Goal: Information Seeking & Learning: Compare options

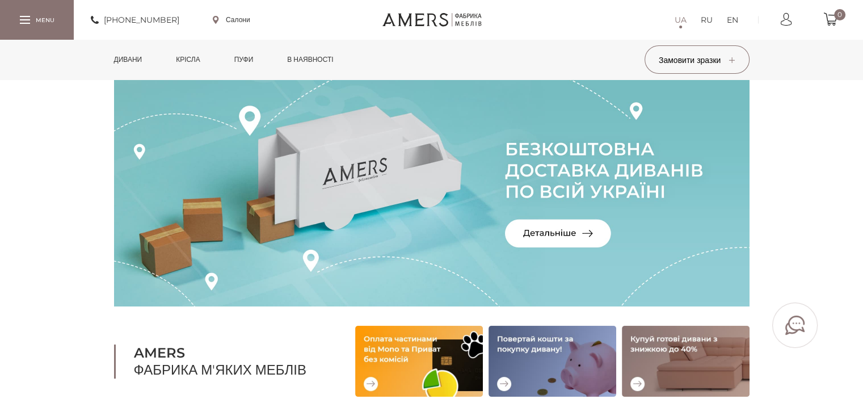
click at [136, 60] on link "Дивани" at bounding box center [128, 60] width 45 height 40
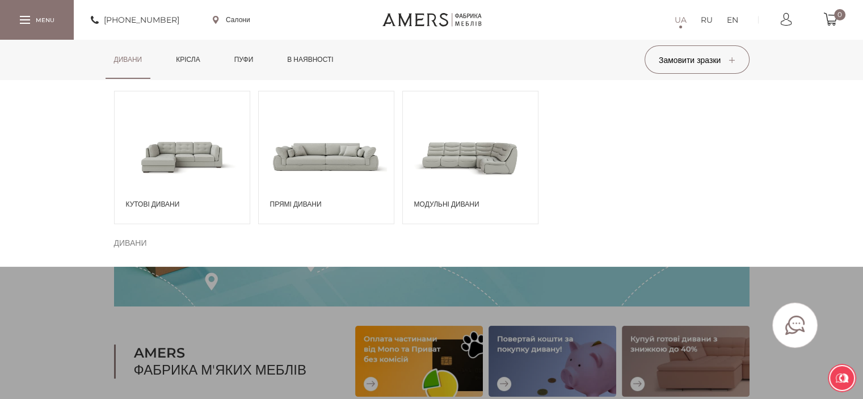
click at [316, 163] on span at bounding box center [326, 156] width 135 height 79
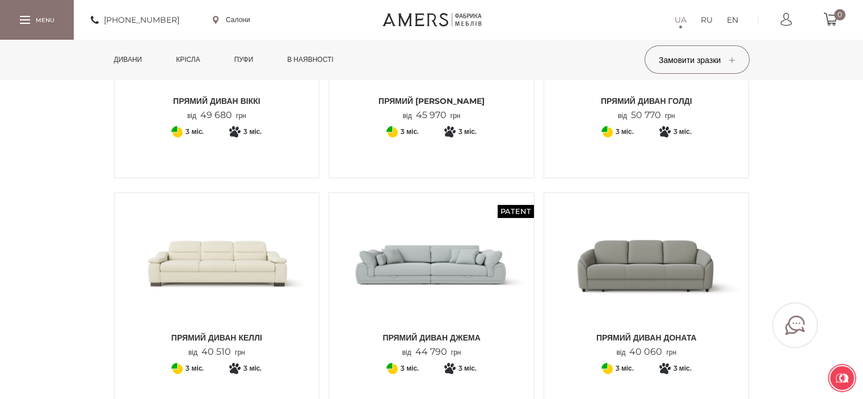
scroll to position [284, 0]
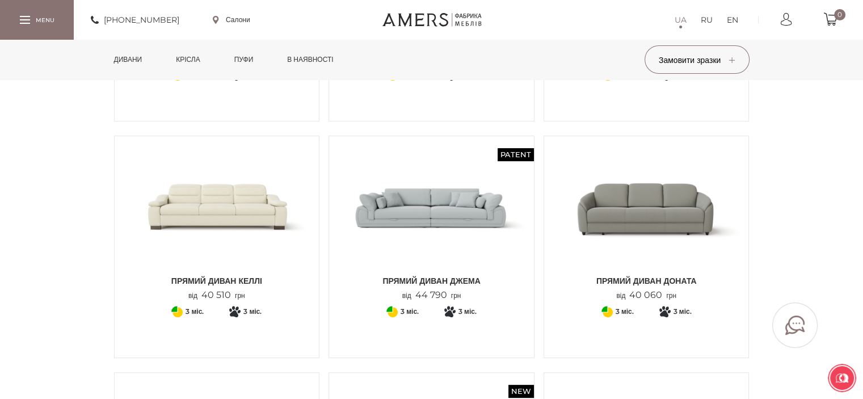
click at [434, 220] on img at bounding box center [432, 207] width 188 height 125
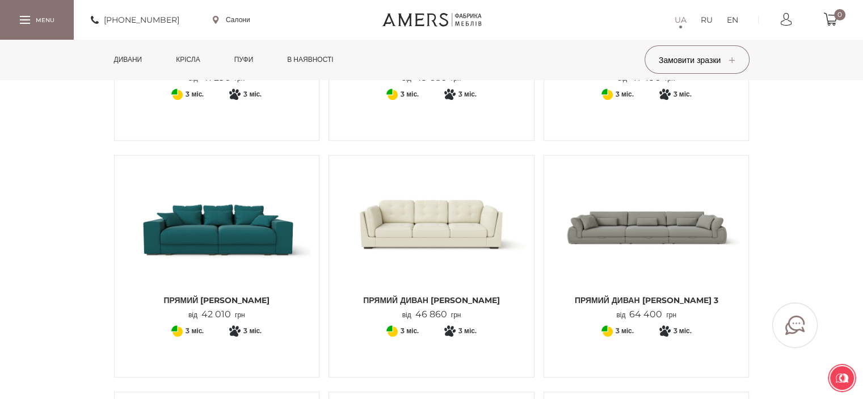
scroll to position [795, 0]
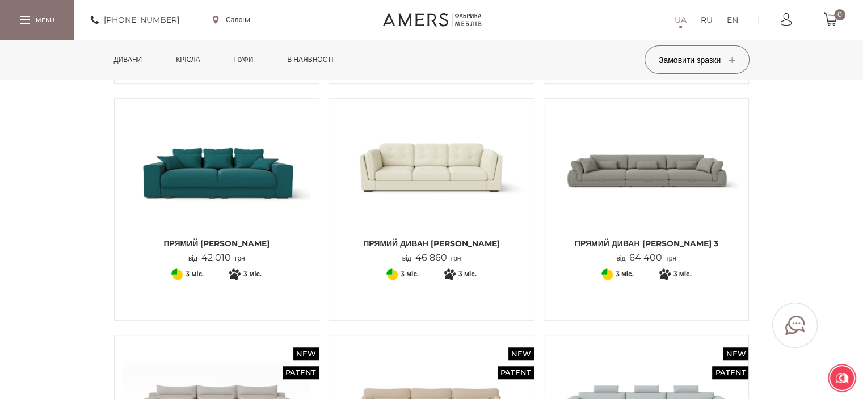
click at [636, 174] on img at bounding box center [647, 169] width 188 height 125
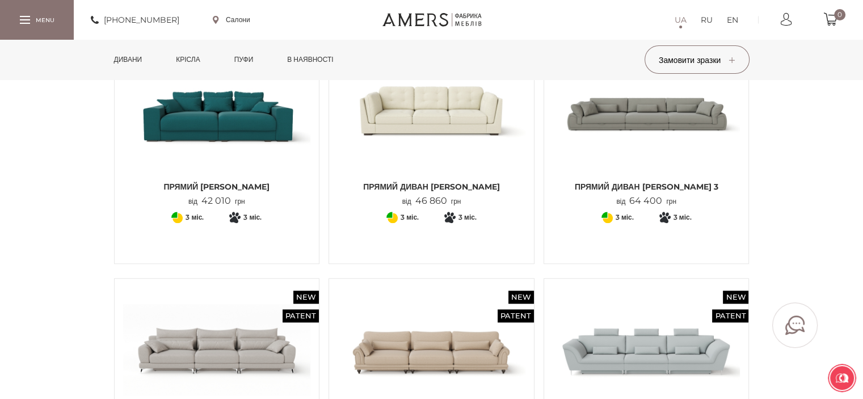
scroll to position [908, 0]
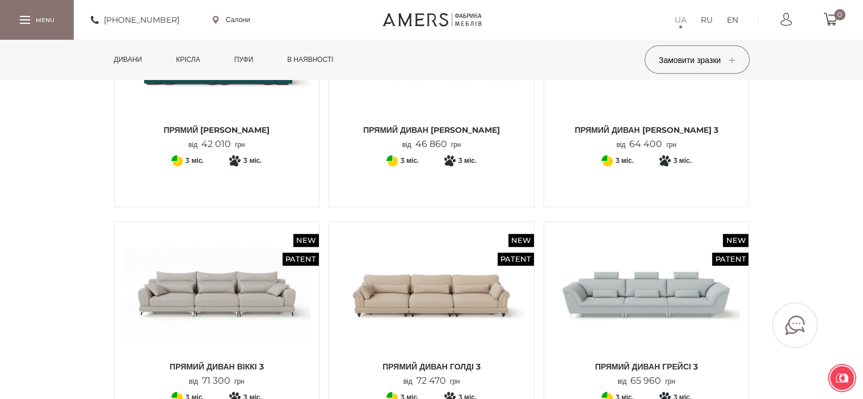
click at [227, 301] on img at bounding box center [217, 292] width 188 height 125
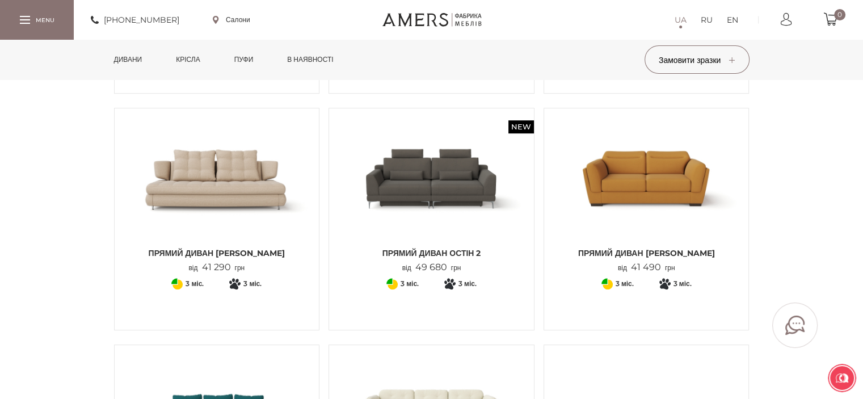
scroll to position [511, 0]
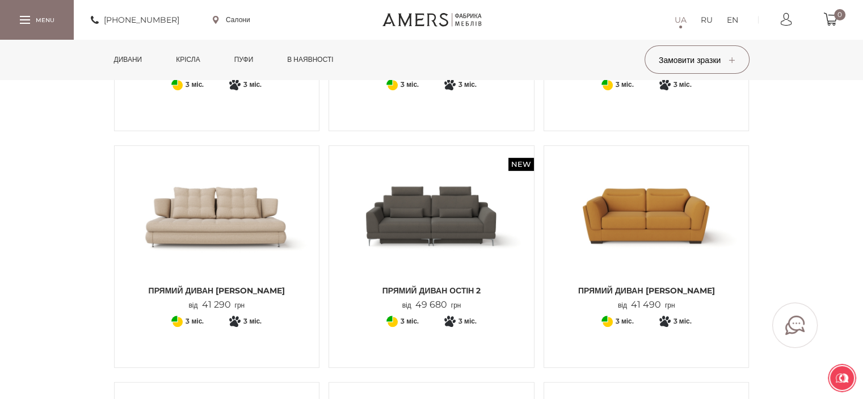
click at [431, 225] on img at bounding box center [432, 216] width 188 height 125
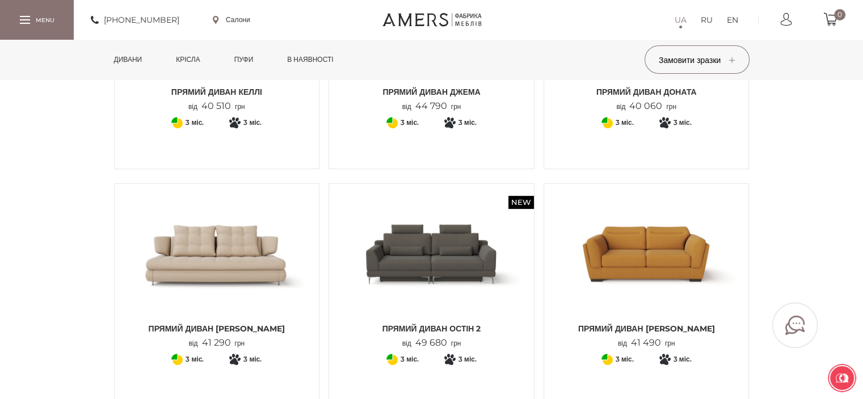
scroll to position [454, 0]
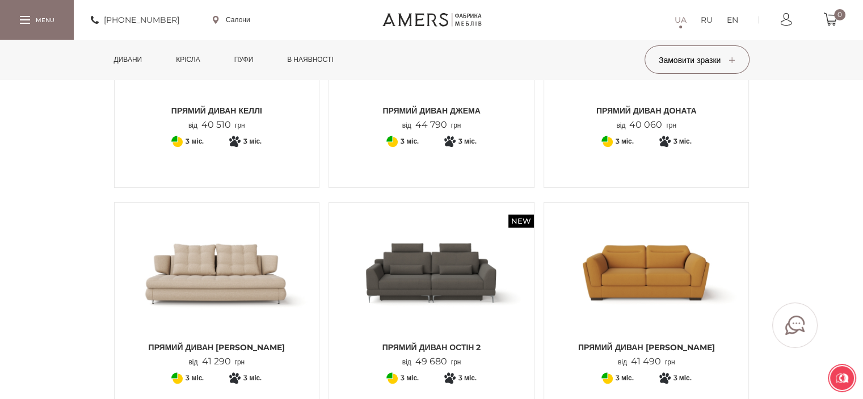
click at [250, 267] on img at bounding box center [217, 273] width 188 height 125
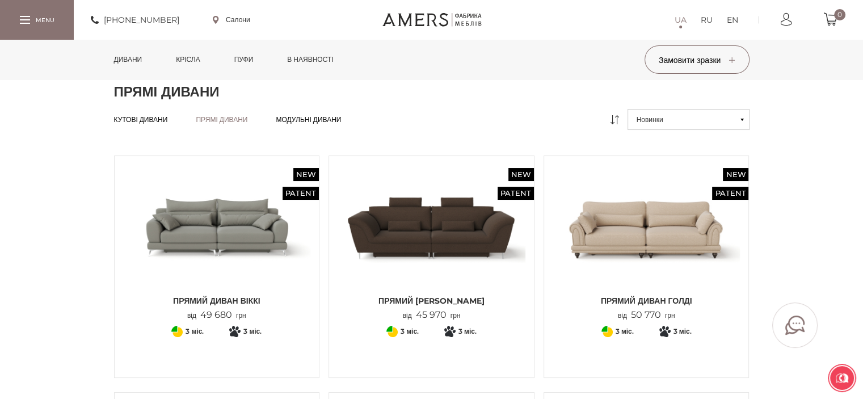
scroll to position [0, 0]
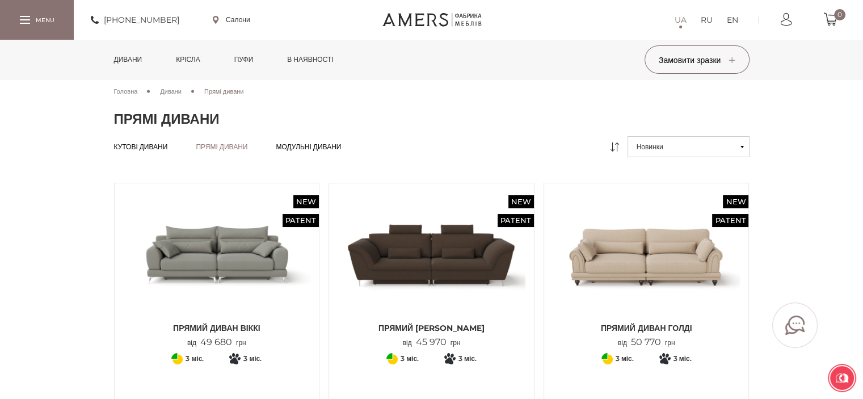
click at [143, 152] on span "Кутові дивани" at bounding box center [141, 156] width 54 height 9
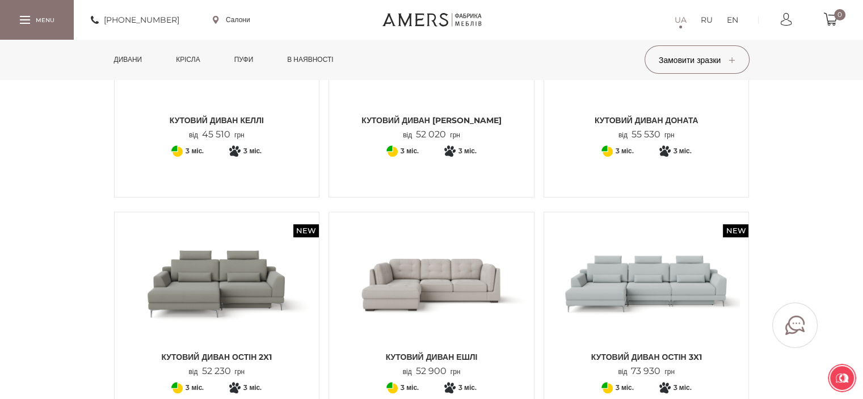
scroll to position [738, 0]
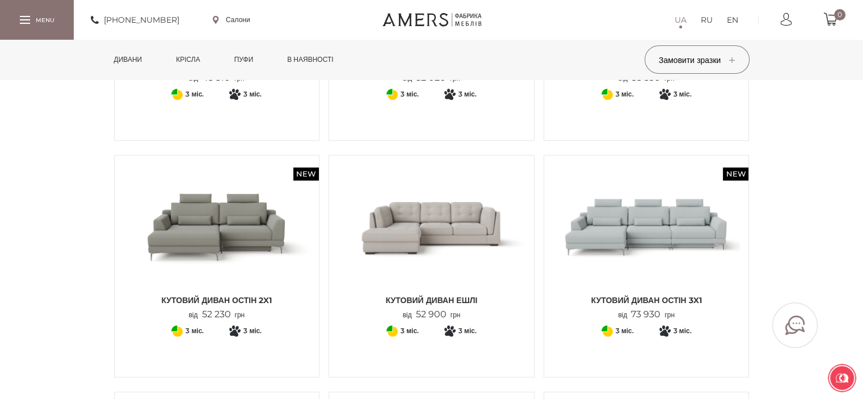
click at [637, 238] on img at bounding box center [647, 226] width 188 height 125
click at [438, 229] on img at bounding box center [432, 226] width 188 height 125
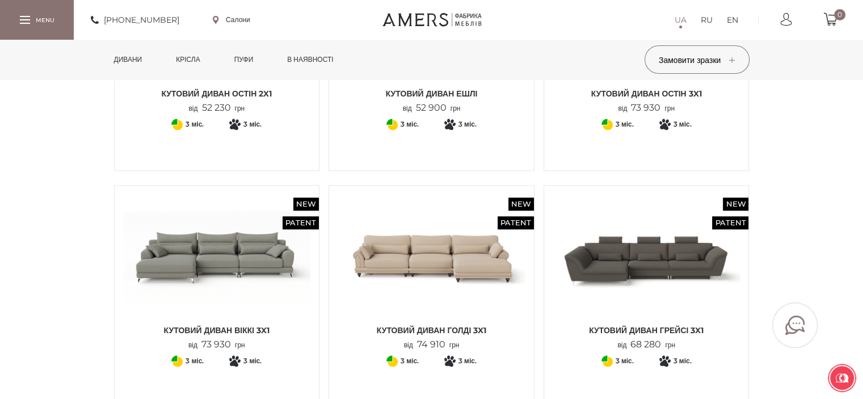
scroll to position [965, 0]
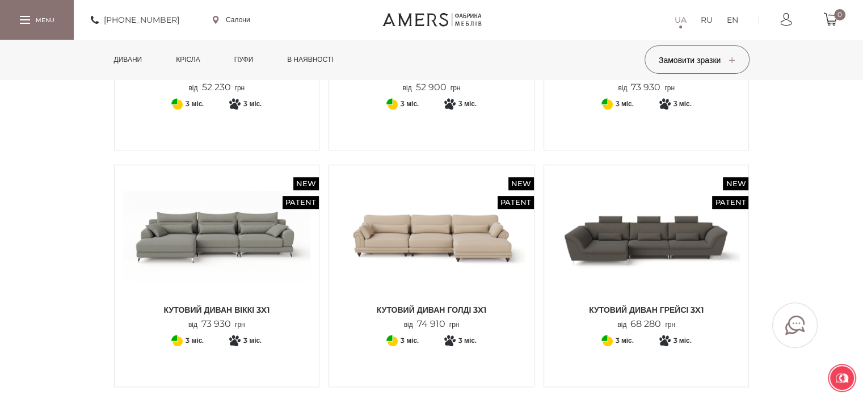
click at [225, 241] on img at bounding box center [217, 236] width 188 height 125
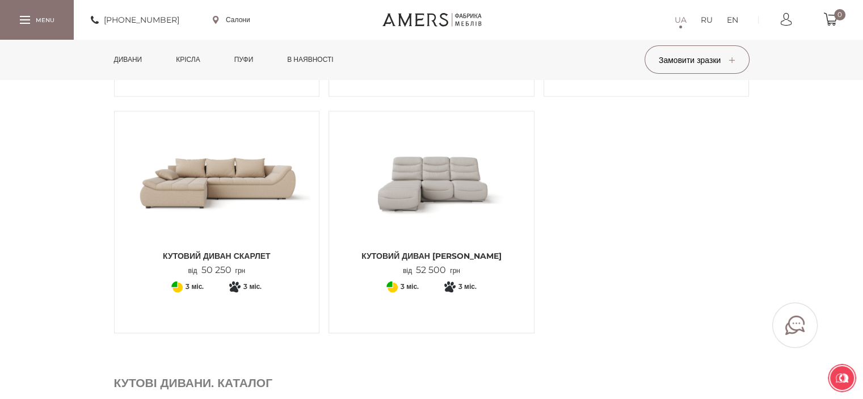
scroll to position [1476, 0]
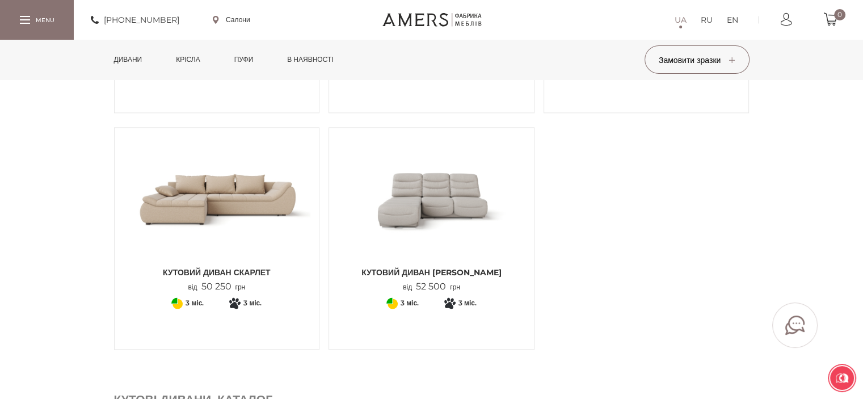
click at [235, 206] on img at bounding box center [217, 198] width 188 height 125
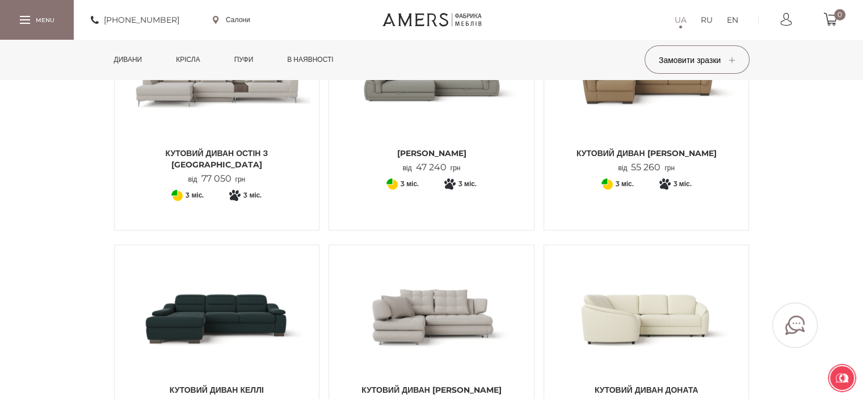
scroll to position [372, 0]
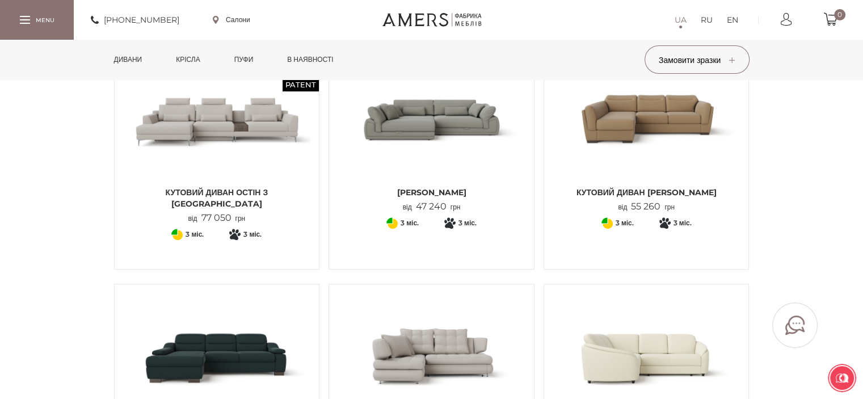
click at [127, 58] on link "Дивани" at bounding box center [128, 60] width 45 height 40
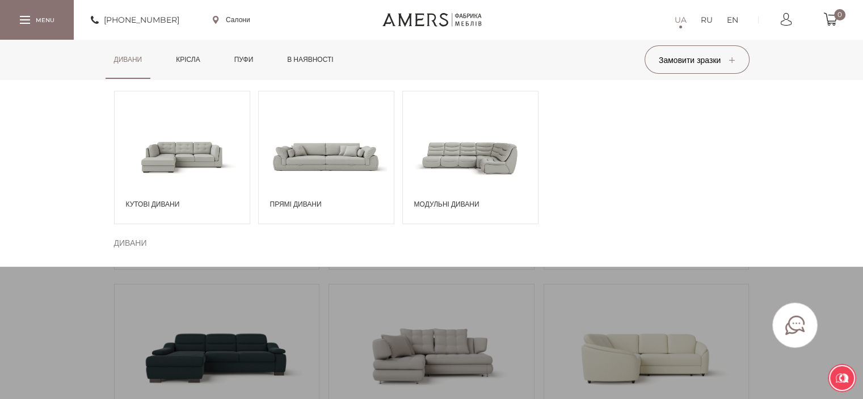
click at [474, 203] on span "Модульні дивани" at bounding box center [473, 204] width 118 height 10
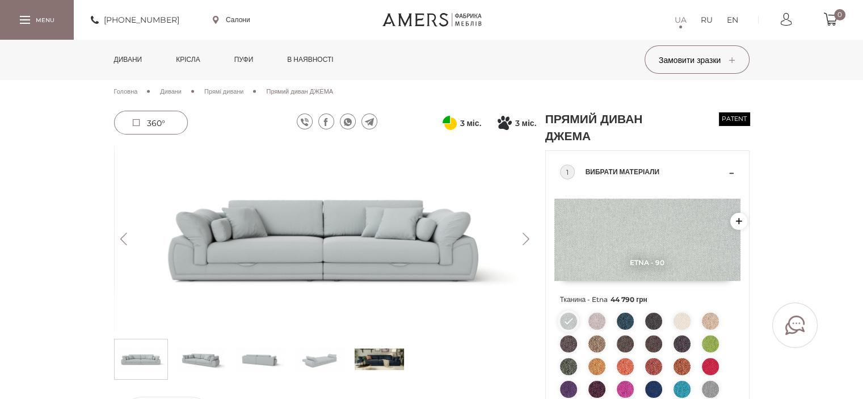
click at [527, 238] on button "Next" at bounding box center [526, 239] width 20 height 12
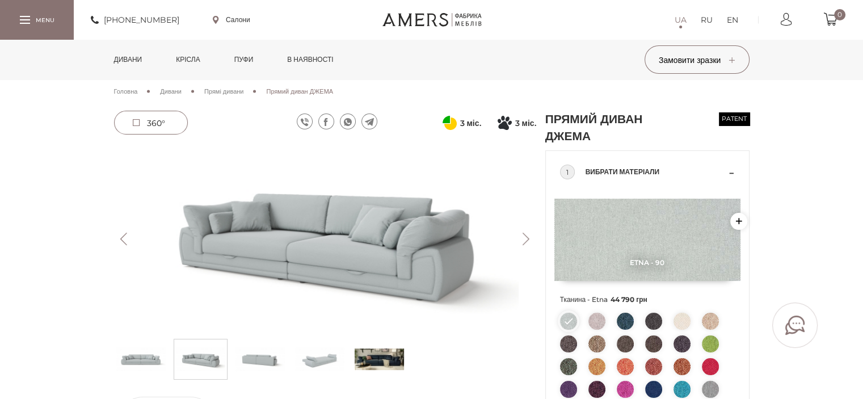
click at [527, 238] on button "Next" at bounding box center [526, 239] width 20 height 12
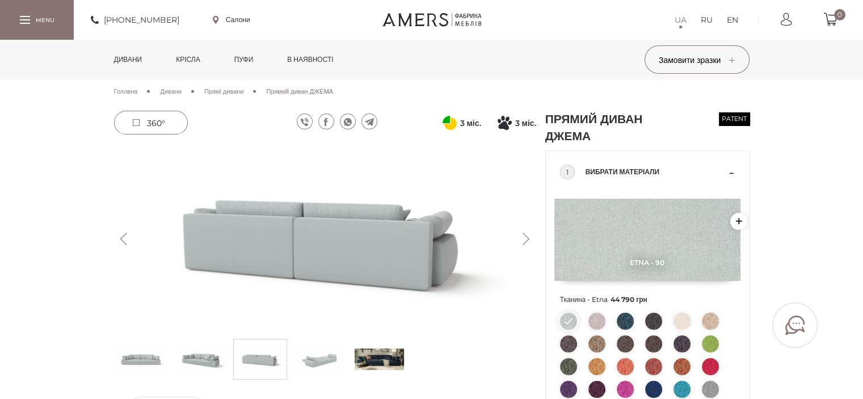
click at [527, 238] on button "Next" at bounding box center [526, 239] width 20 height 12
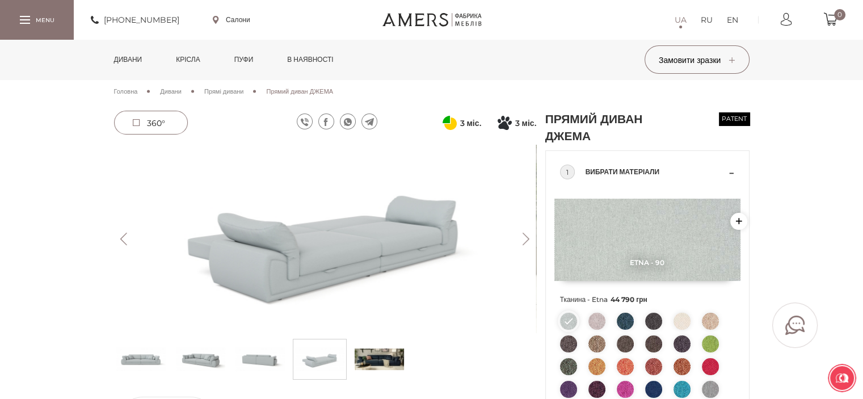
click at [527, 238] on button "Next" at bounding box center [526, 239] width 20 height 12
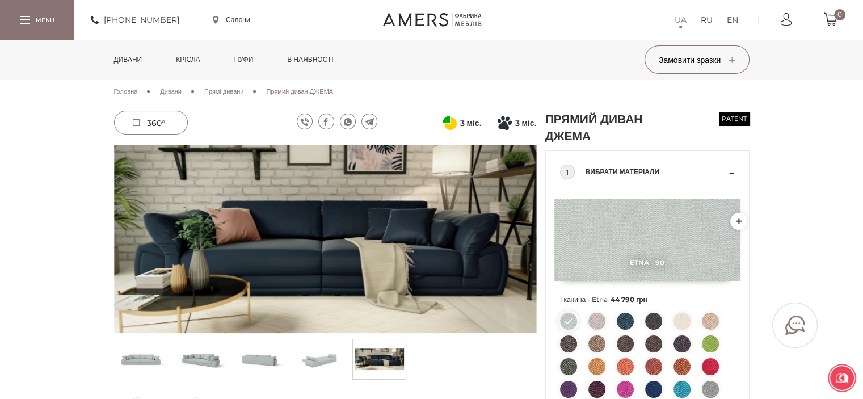
click at [527, 238] on button "Next" at bounding box center [526, 239] width 20 height 12
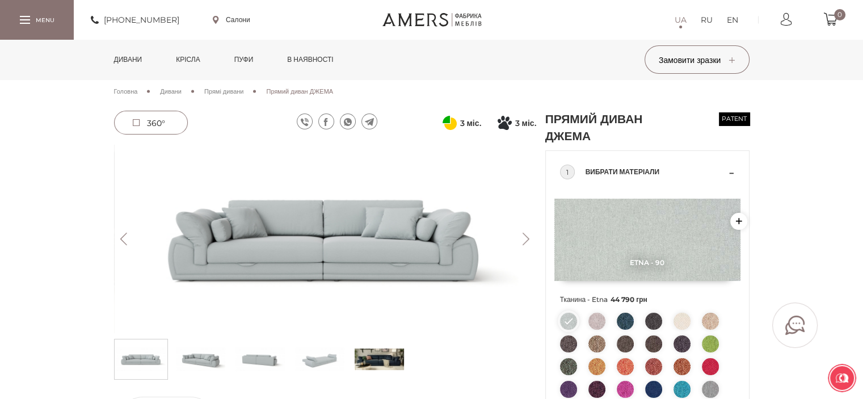
click at [527, 238] on button "Next" at bounding box center [526, 239] width 20 height 12
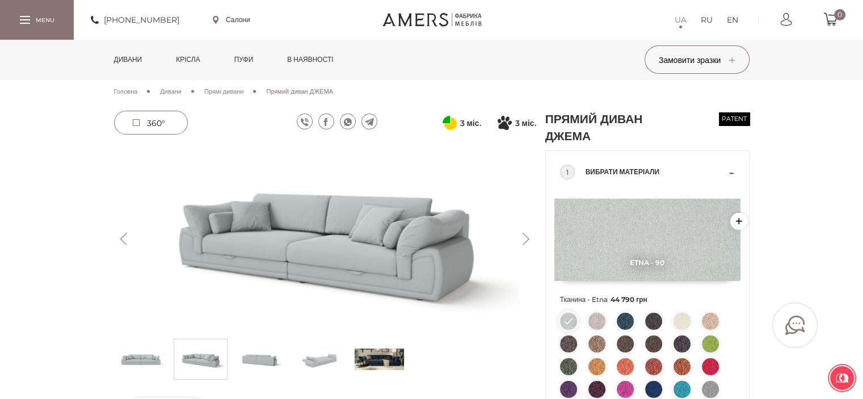
click at [527, 238] on button "Next" at bounding box center [526, 239] width 20 height 12
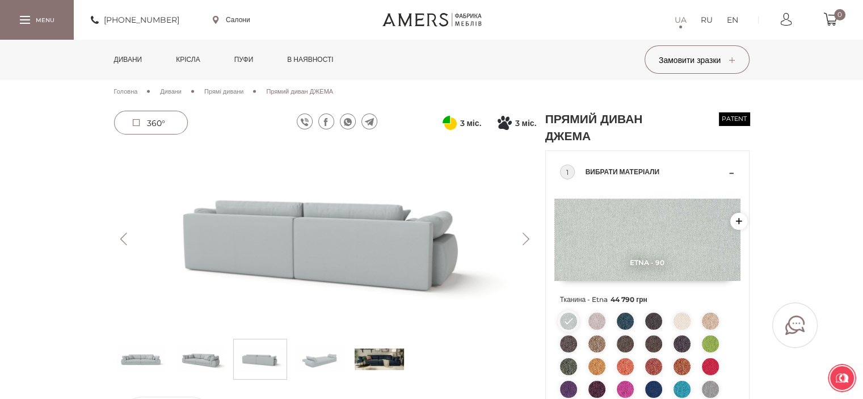
click at [527, 238] on button "Next" at bounding box center [526, 239] width 20 height 12
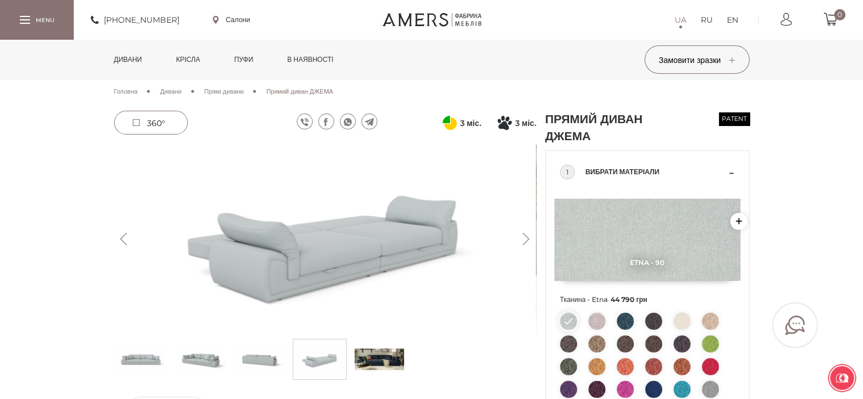
click at [527, 238] on button "Next" at bounding box center [526, 239] width 20 height 12
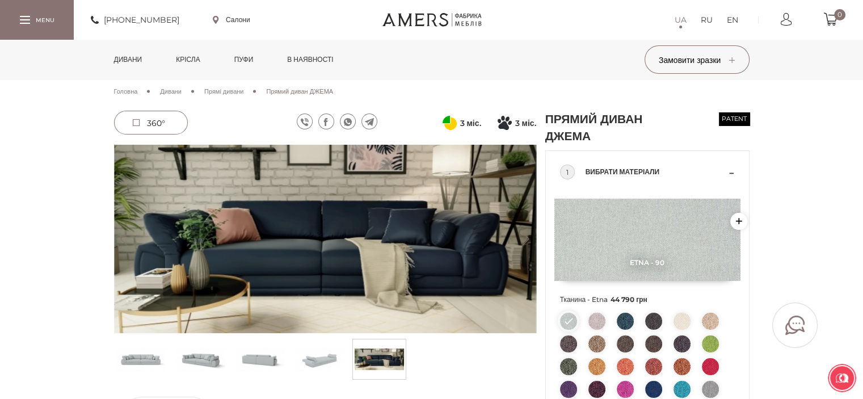
click at [527, 238] on button "Next" at bounding box center [526, 239] width 20 height 12
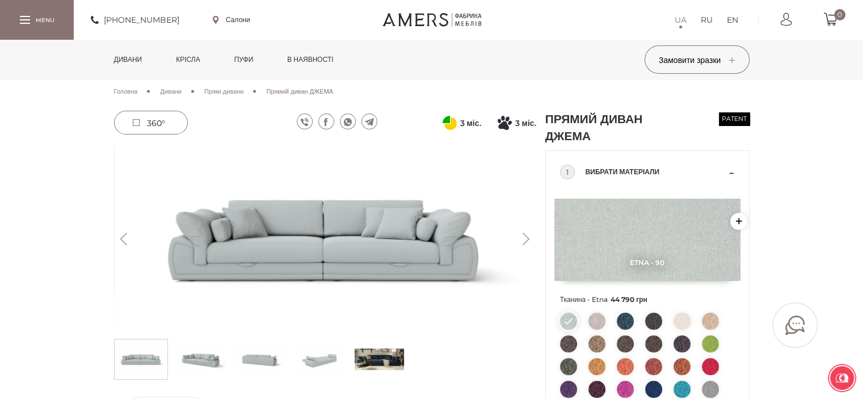
click at [527, 238] on button "Next" at bounding box center [526, 239] width 20 height 12
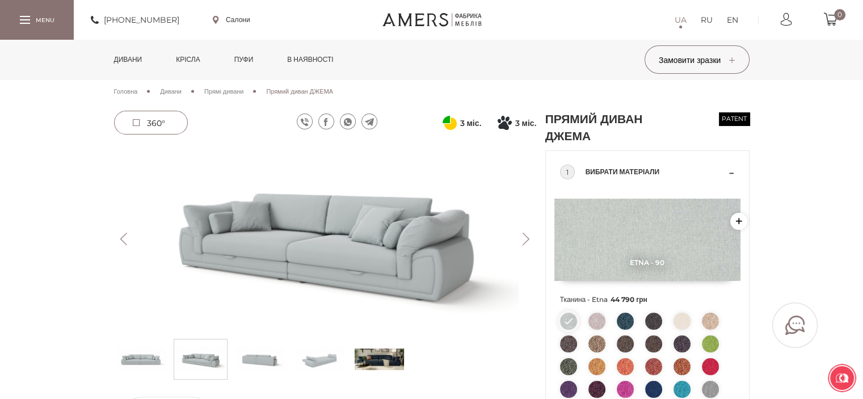
click at [527, 238] on button "Next" at bounding box center [526, 239] width 20 height 12
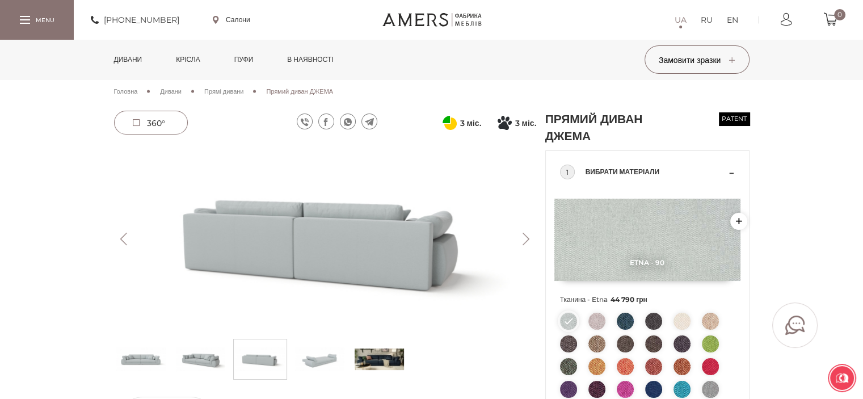
click at [527, 238] on button "Next" at bounding box center [526, 239] width 20 height 12
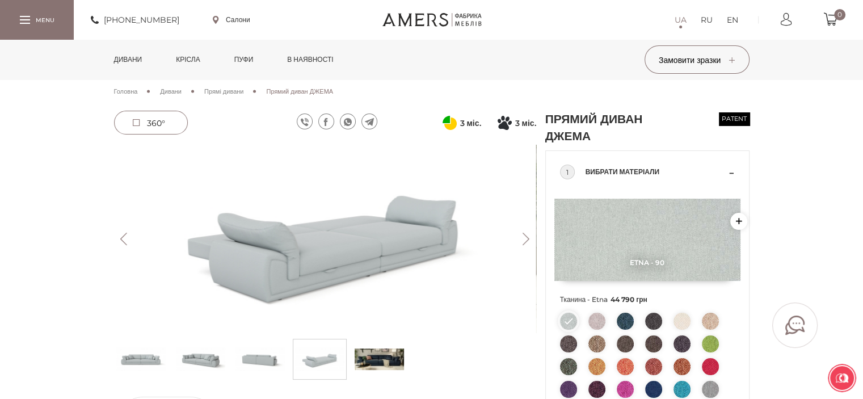
click at [527, 238] on button "Next" at bounding box center [526, 239] width 20 height 12
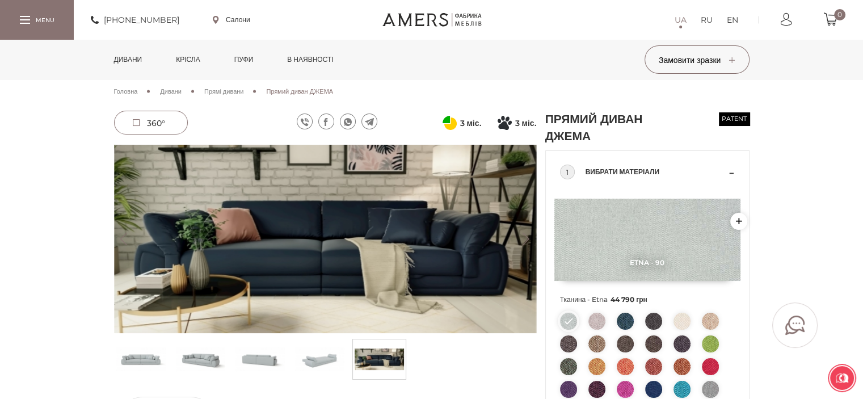
click at [527, 238] on button "Next" at bounding box center [526, 239] width 20 height 12
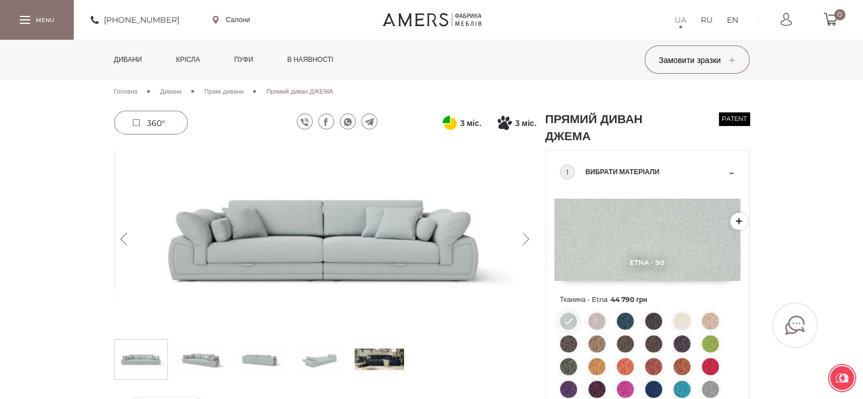
click at [527, 238] on button "Next" at bounding box center [526, 239] width 20 height 12
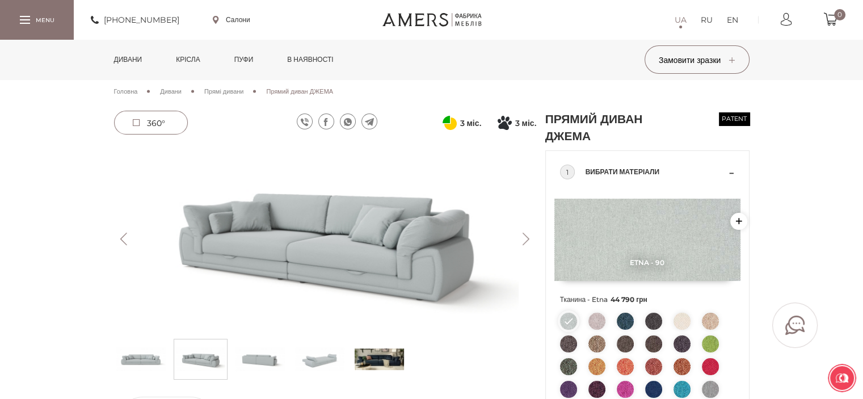
click at [527, 238] on button "Next" at bounding box center [526, 239] width 20 height 12
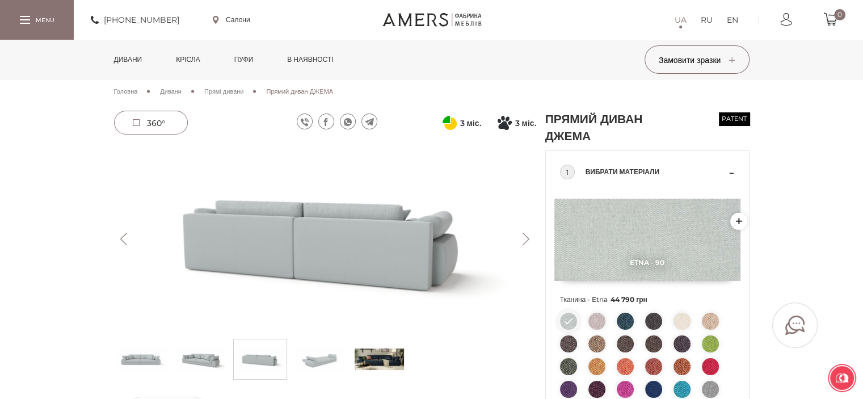
click at [527, 238] on button "Next" at bounding box center [526, 239] width 20 height 12
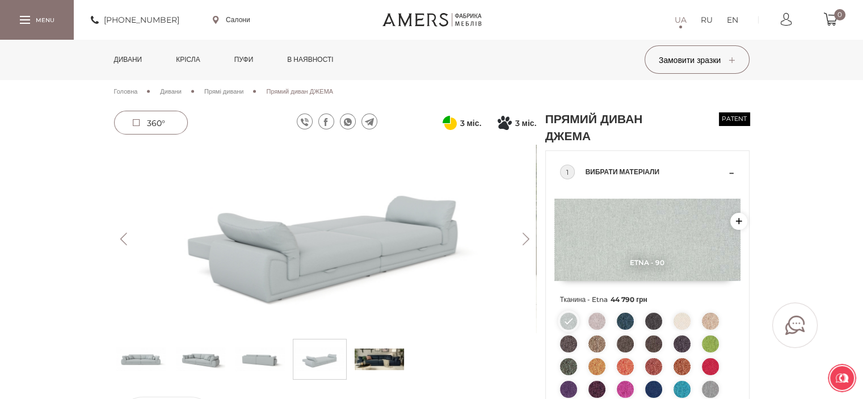
click at [527, 238] on button "Next" at bounding box center [526, 239] width 20 height 12
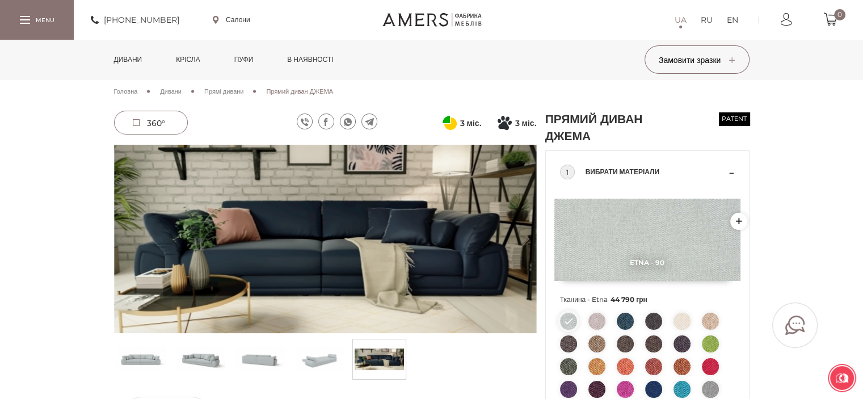
click at [527, 238] on button "Next" at bounding box center [526, 239] width 20 height 12
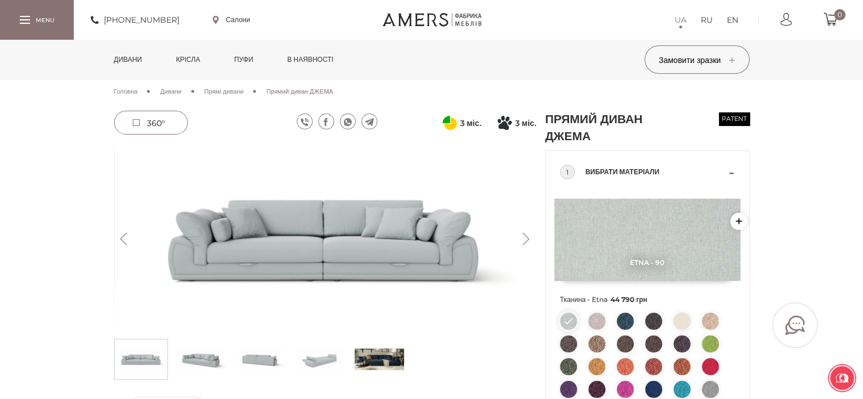
click at [527, 238] on button "Next" at bounding box center [526, 239] width 20 height 12
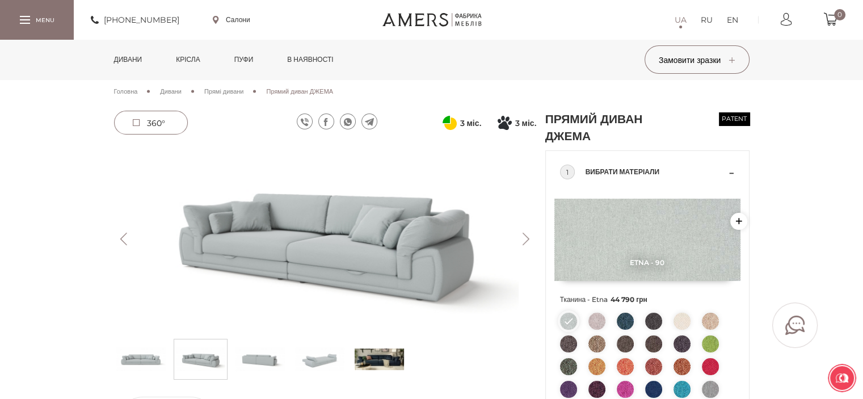
click at [526, 238] on button "Next" at bounding box center [526, 239] width 20 height 12
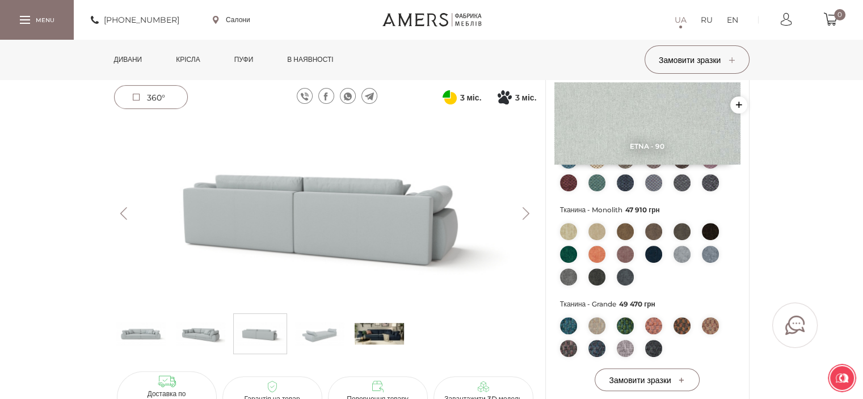
scroll to position [397, 0]
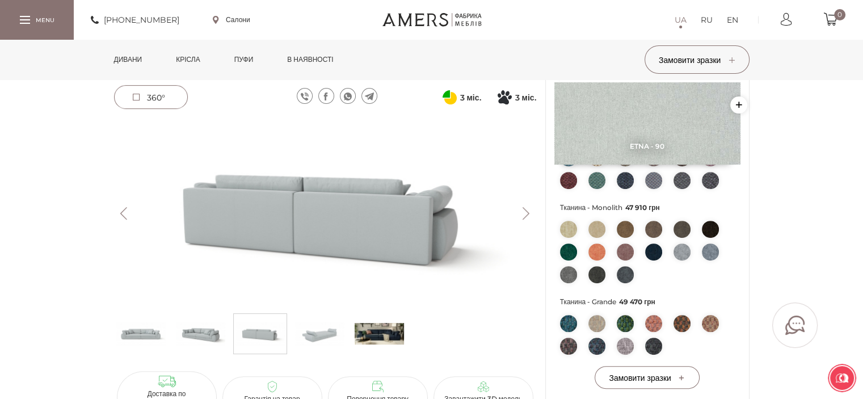
click at [386, 336] on img at bounding box center [379, 334] width 49 height 34
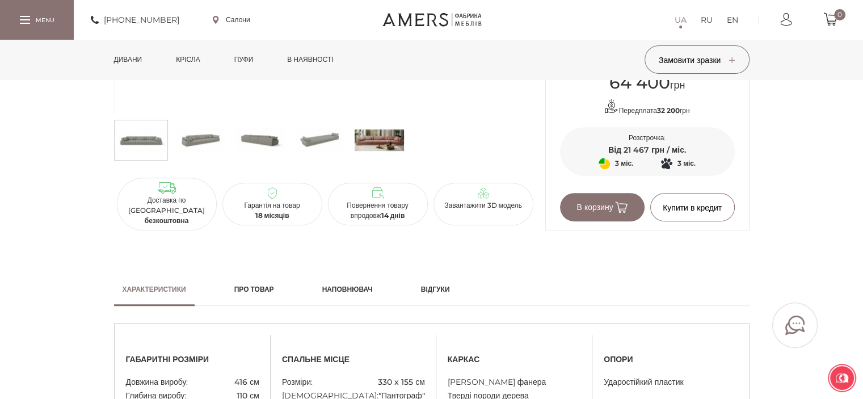
scroll to position [568, 0]
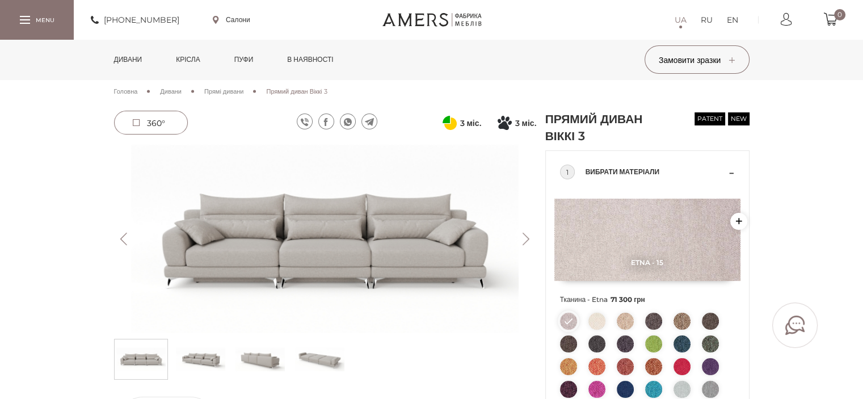
click at [521, 238] on button "Next" at bounding box center [526, 239] width 20 height 12
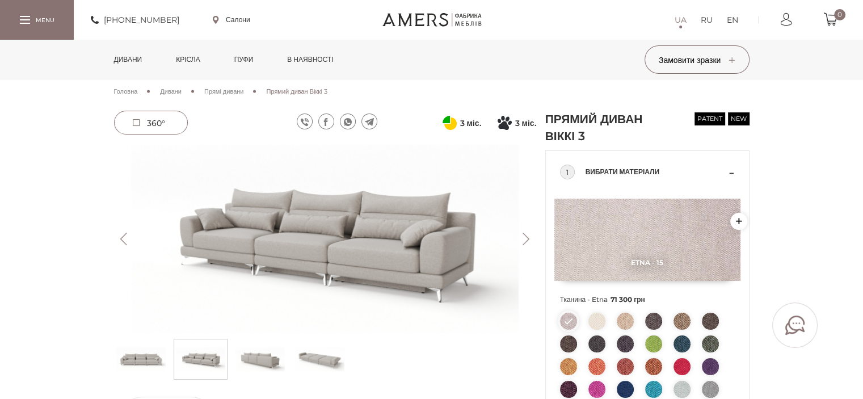
click at [521, 238] on button "Next" at bounding box center [526, 239] width 20 height 12
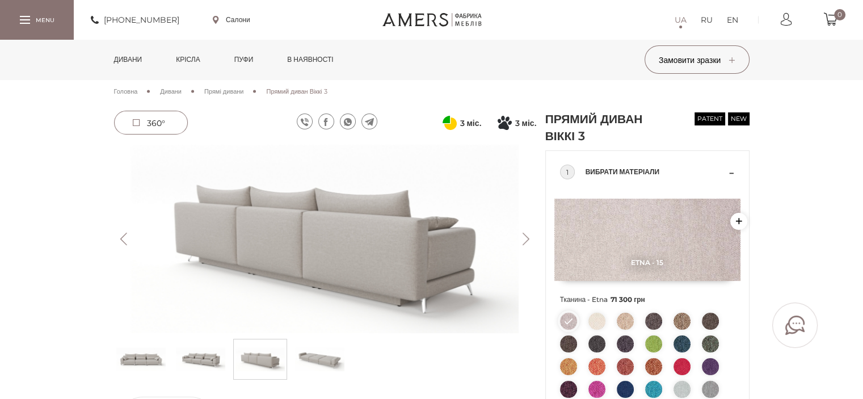
click at [521, 238] on button "Next" at bounding box center [526, 239] width 20 height 12
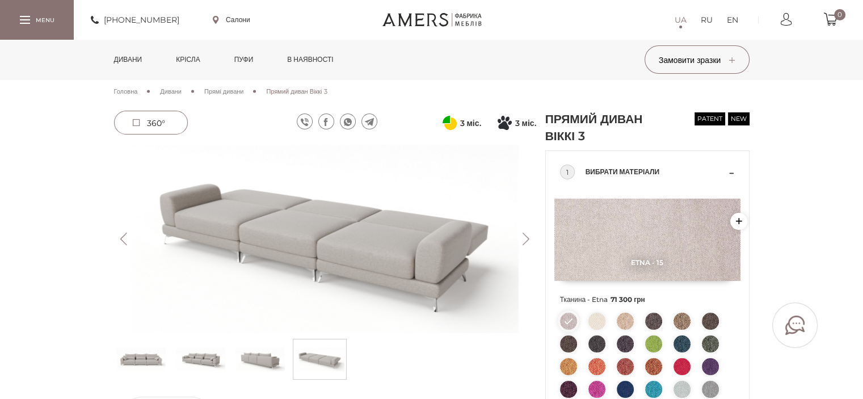
click at [521, 238] on button "Next" at bounding box center [526, 239] width 20 height 12
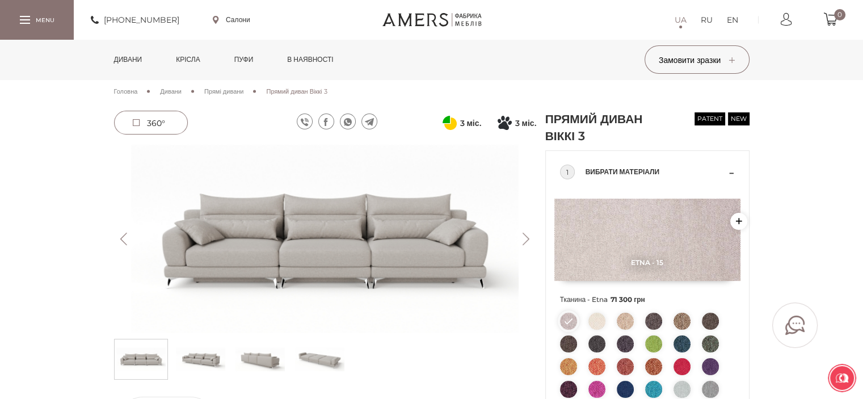
click at [521, 238] on button "Next" at bounding box center [526, 239] width 20 height 12
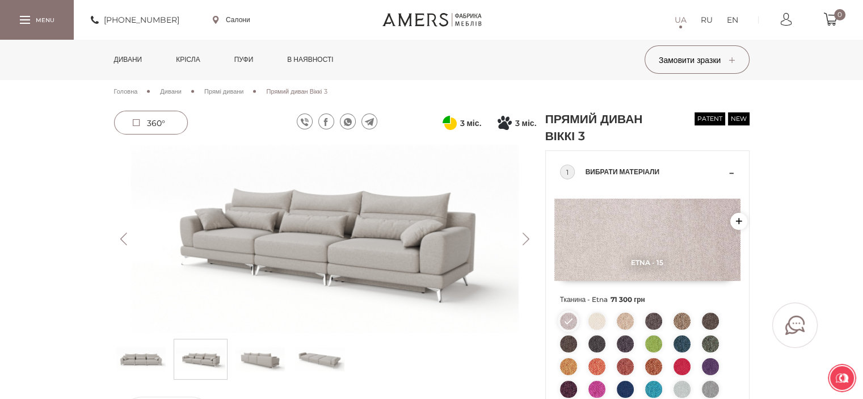
click at [521, 238] on button "Next" at bounding box center [526, 239] width 20 height 12
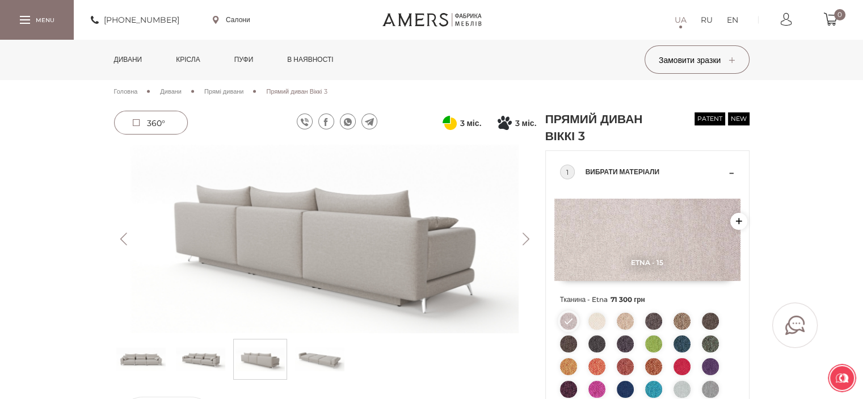
click at [521, 238] on button "Next" at bounding box center [526, 239] width 20 height 12
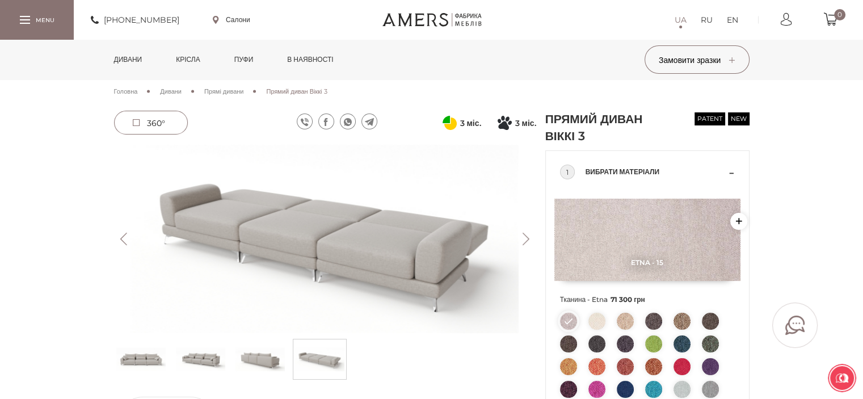
click at [521, 238] on button "Next" at bounding box center [526, 239] width 20 height 12
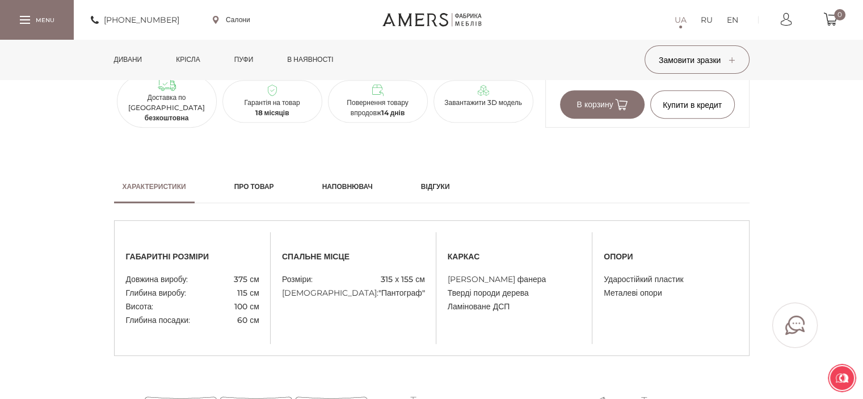
scroll to position [511, 0]
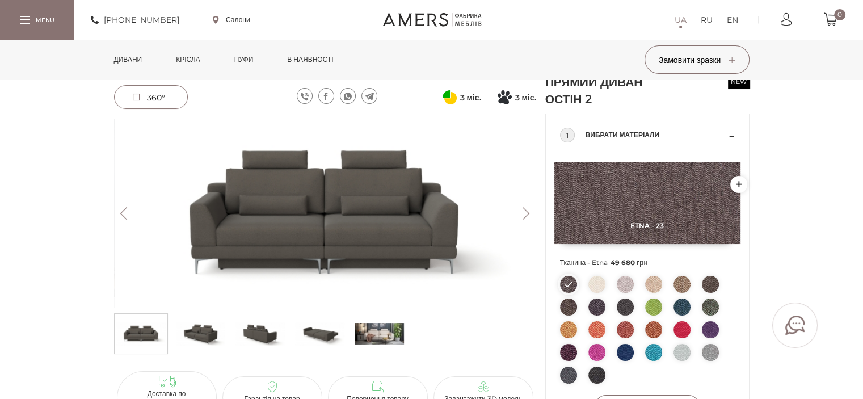
scroll to position [57, 0]
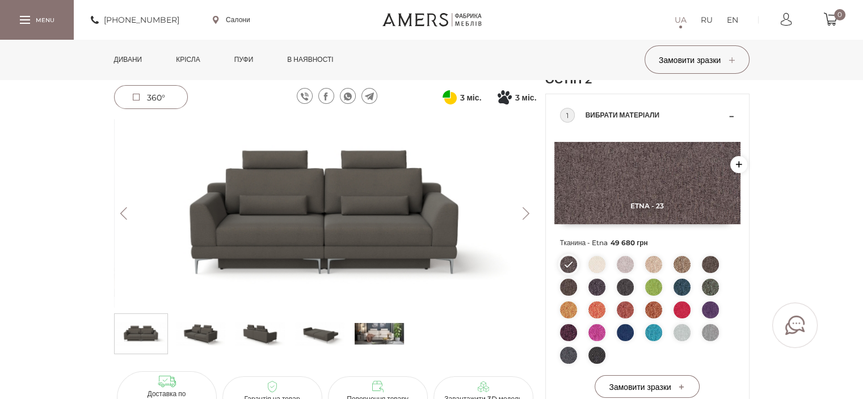
click at [200, 333] on img at bounding box center [200, 334] width 49 height 34
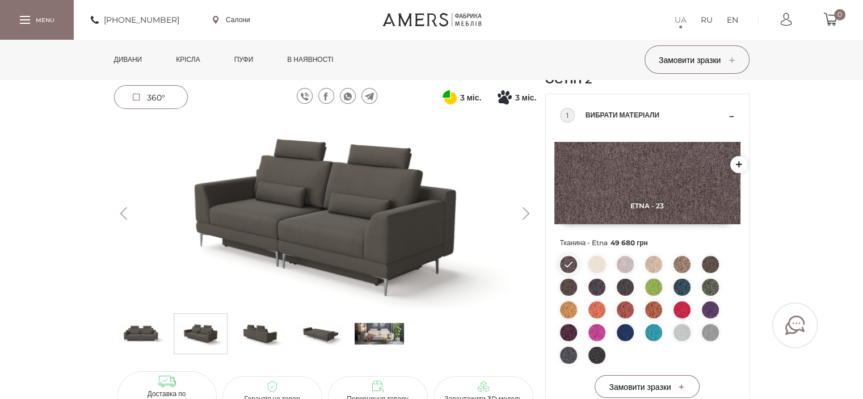
click at [264, 333] on img at bounding box center [260, 334] width 49 height 34
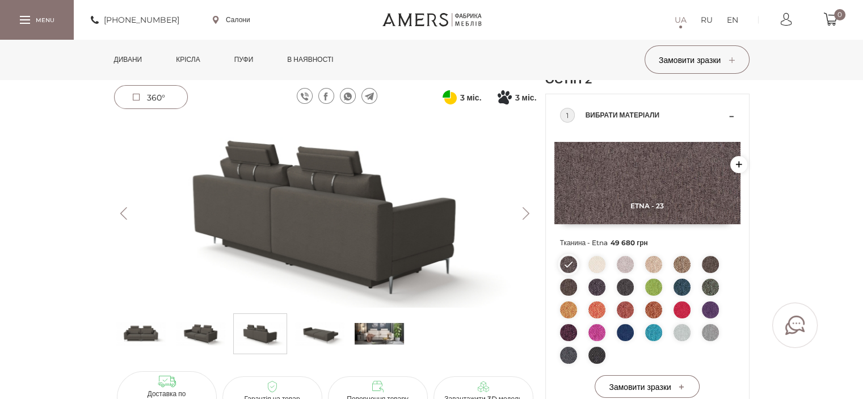
click at [313, 334] on img at bounding box center [319, 334] width 49 height 34
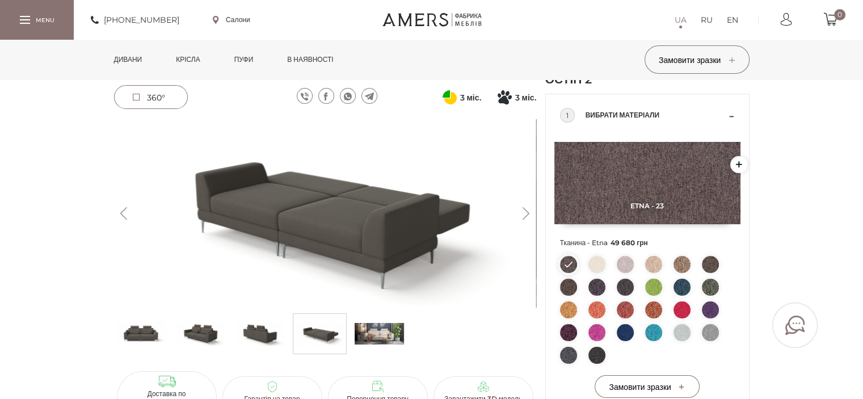
click at [384, 326] on img at bounding box center [379, 334] width 49 height 34
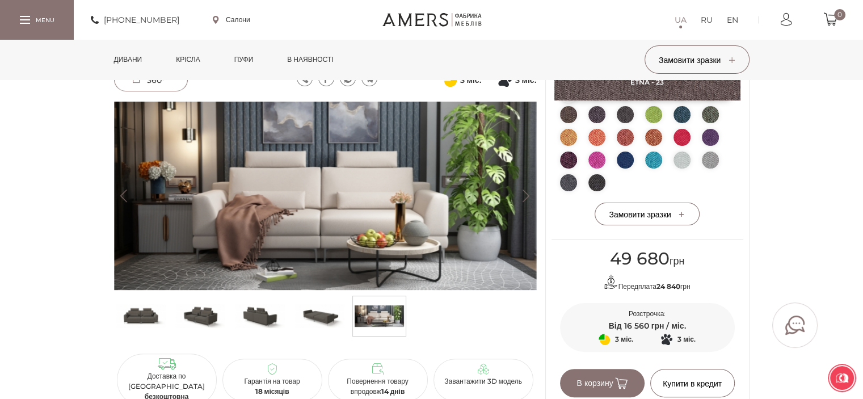
scroll to position [227, 0]
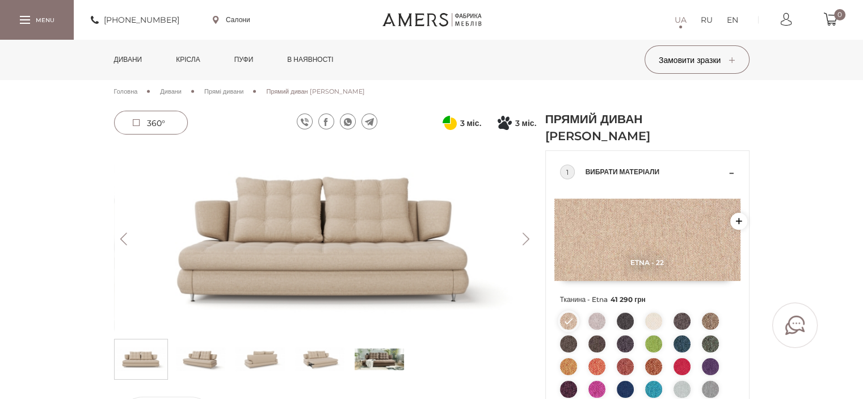
click at [534, 234] on button "Next" at bounding box center [526, 239] width 20 height 12
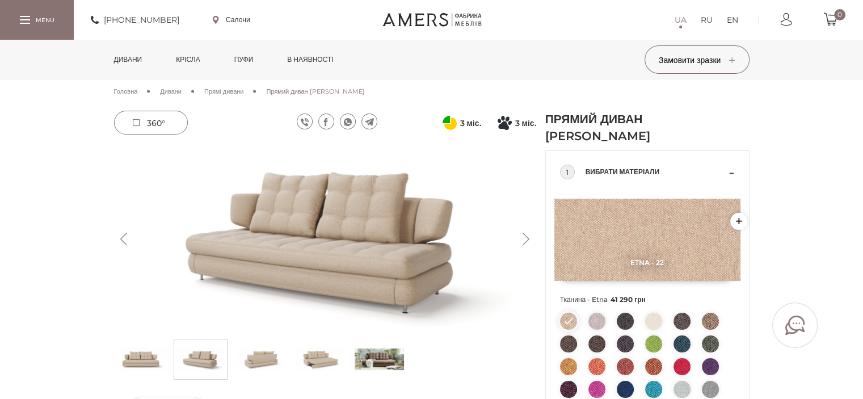
click at [534, 234] on button "Next" at bounding box center [526, 239] width 20 height 12
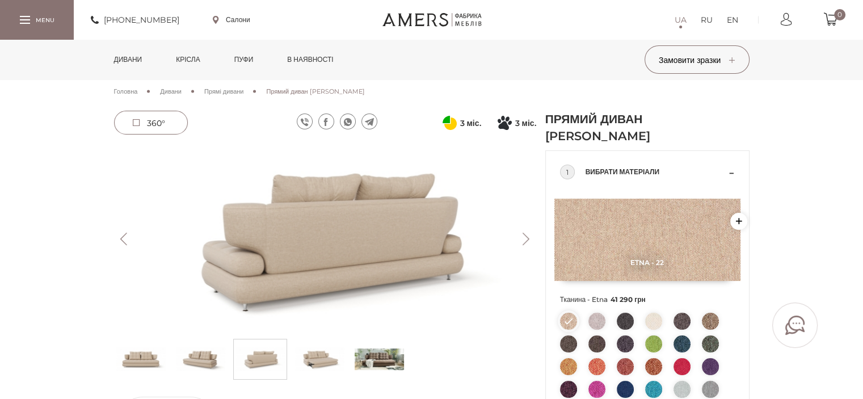
click at [534, 234] on button "Next" at bounding box center [526, 239] width 20 height 12
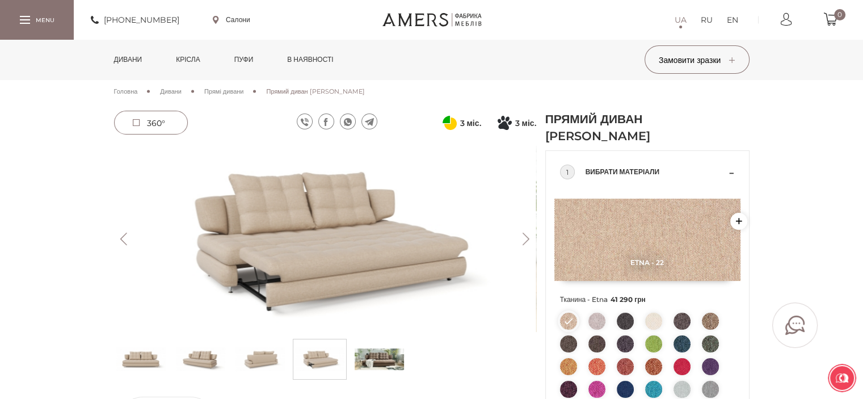
click at [534, 234] on button "Next" at bounding box center [526, 239] width 20 height 12
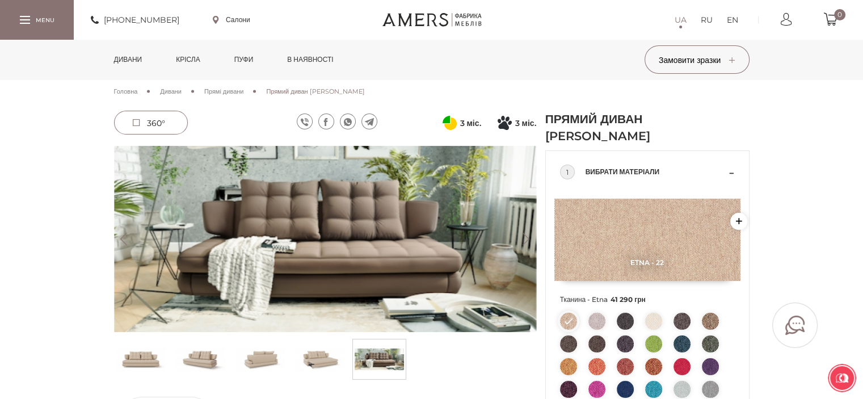
click at [534, 234] on button "Next" at bounding box center [526, 239] width 20 height 12
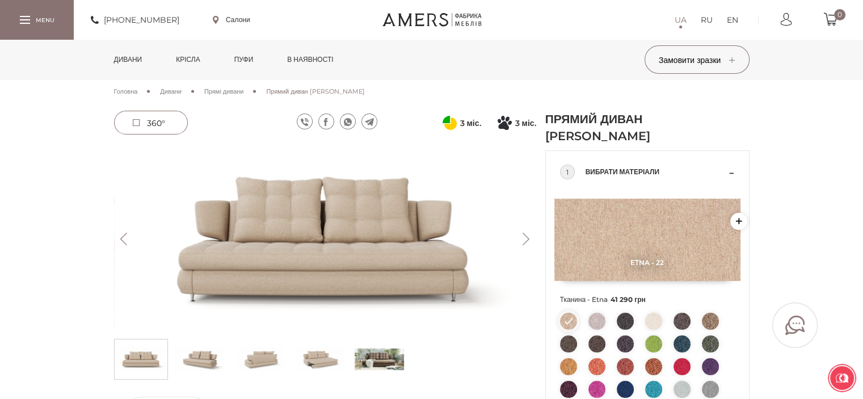
click at [534, 234] on button "Next" at bounding box center [526, 239] width 20 height 12
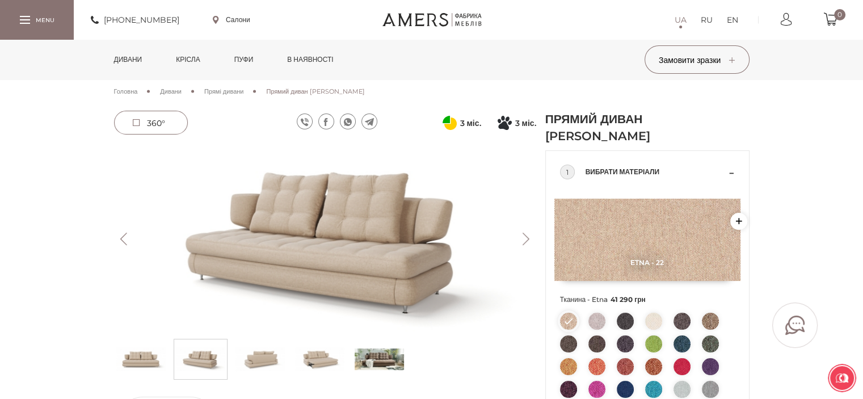
click at [528, 237] on button "Next" at bounding box center [526, 239] width 20 height 12
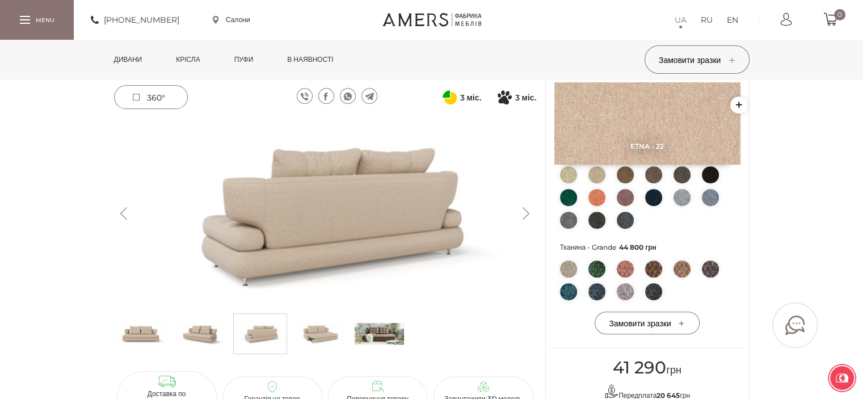
scroll to position [454, 0]
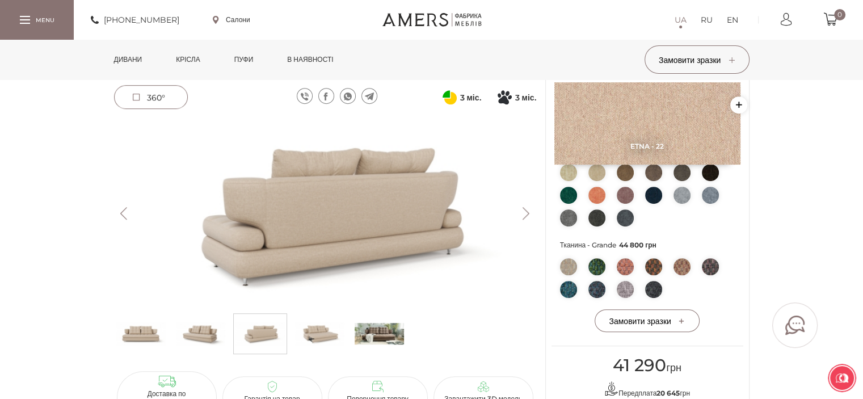
click at [378, 332] on img at bounding box center [379, 334] width 49 height 34
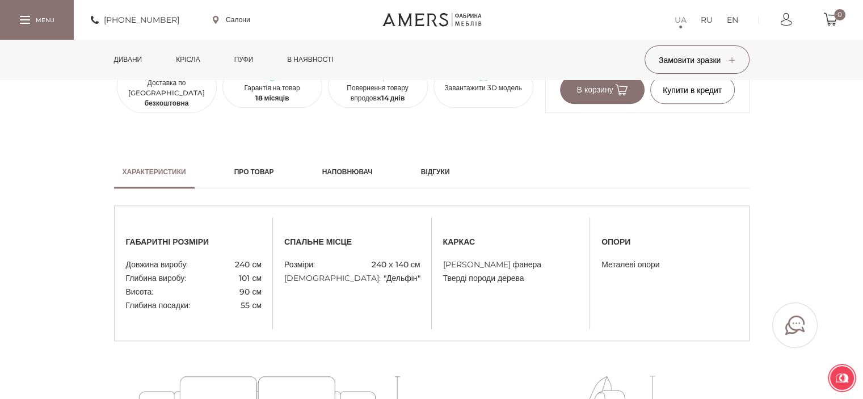
scroll to position [908, 0]
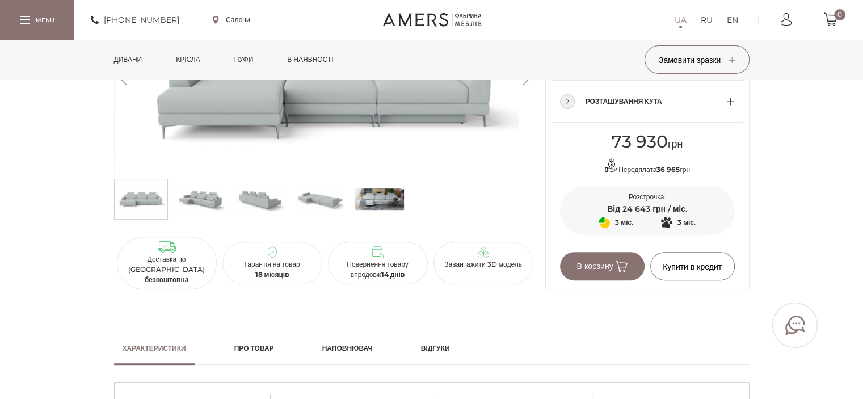
scroll to position [284, 0]
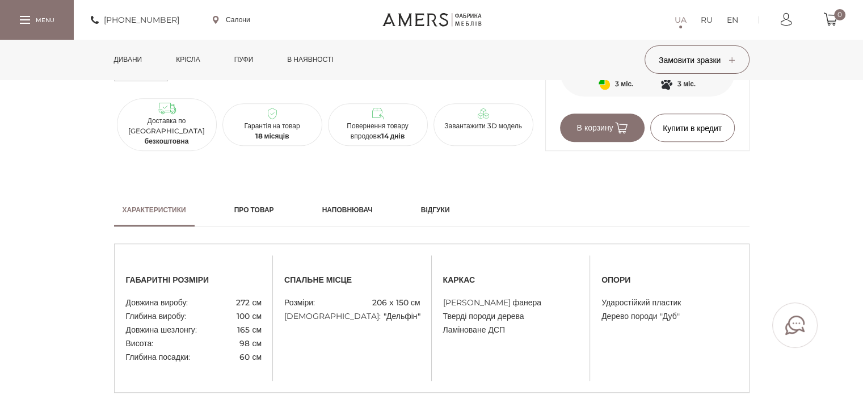
scroll to position [908, 0]
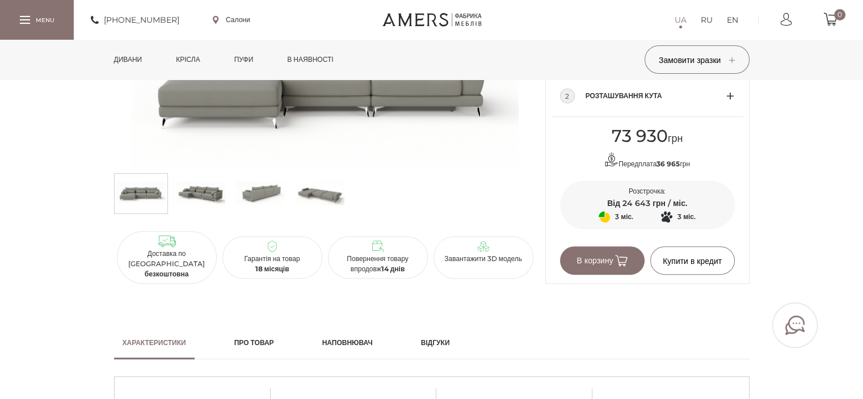
scroll to position [511, 0]
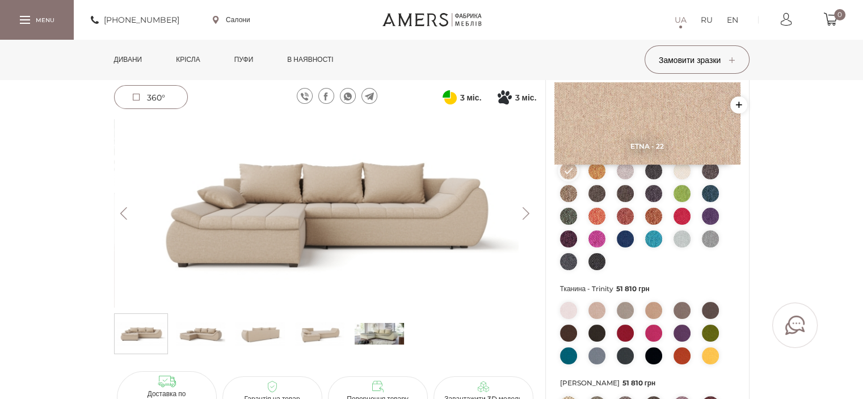
scroll to position [170, 0]
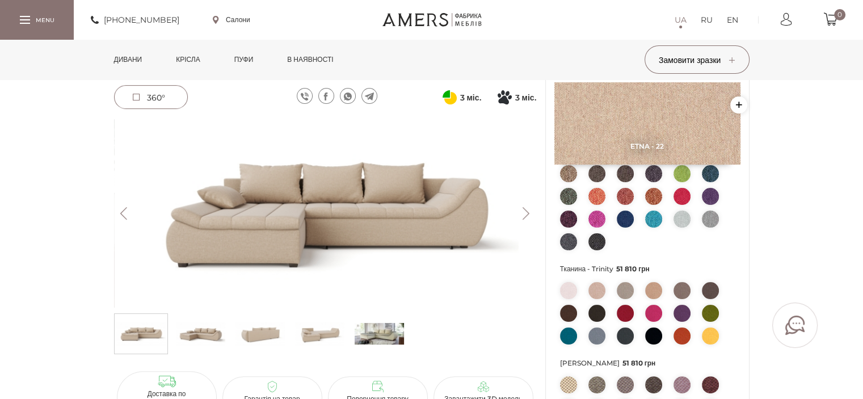
click at [218, 329] on img at bounding box center [200, 334] width 49 height 34
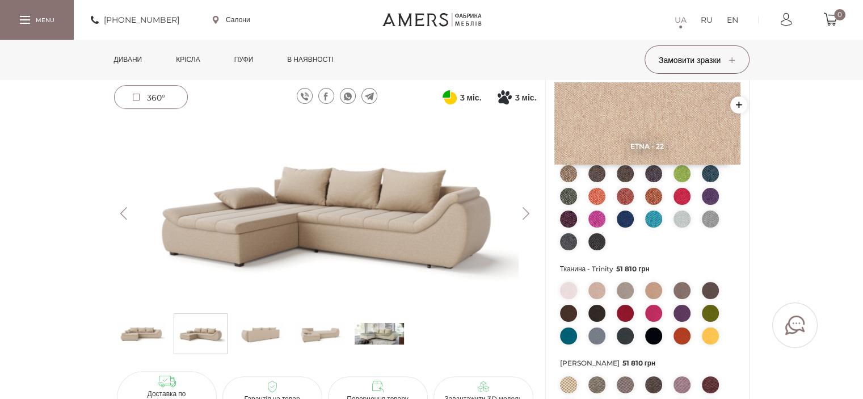
click at [257, 333] on img at bounding box center [260, 334] width 49 height 34
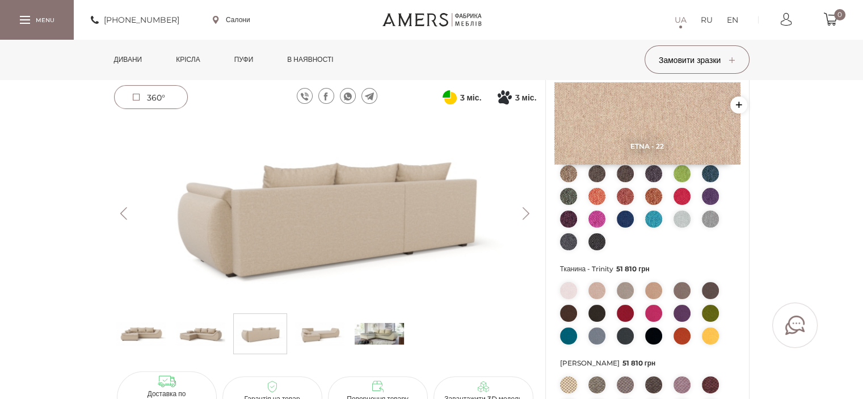
click at [328, 338] on img at bounding box center [319, 334] width 49 height 34
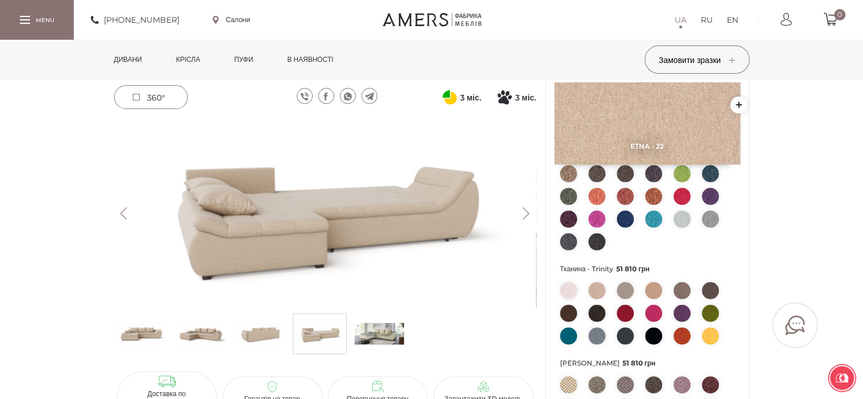
click at [384, 339] on img at bounding box center [379, 334] width 49 height 34
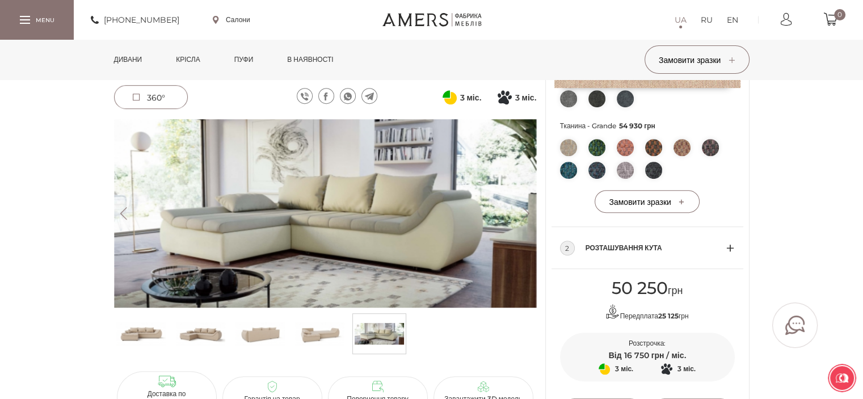
scroll to position [568, 0]
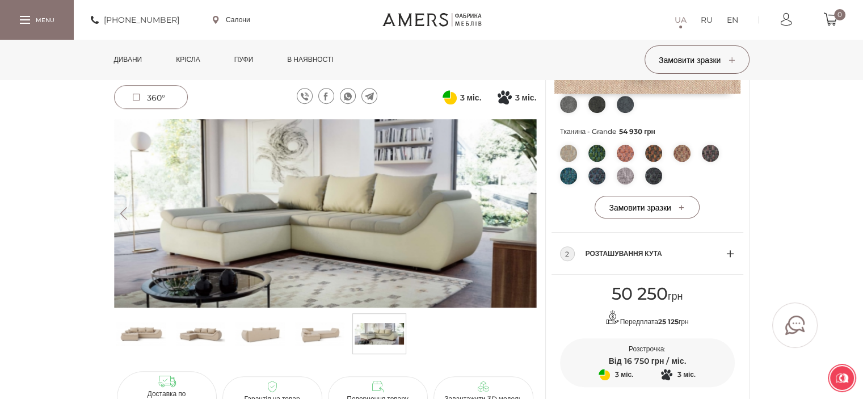
click at [331, 330] on img at bounding box center [319, 334] width 49 height 34
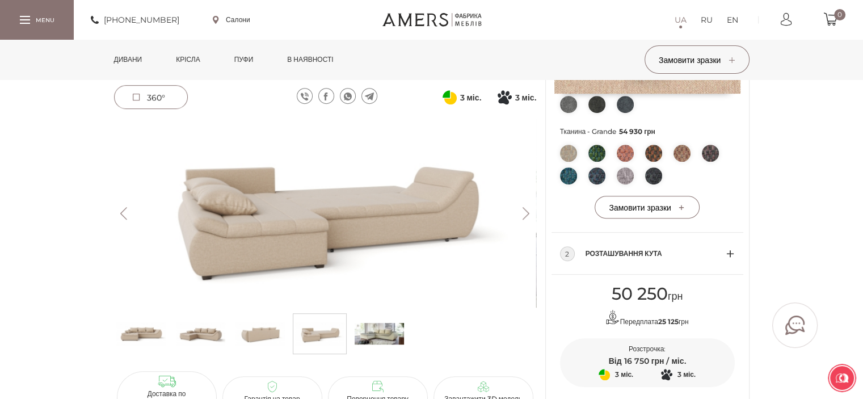
click at [265, 338] on img at bounding box center [260, 334] width 49 height 34
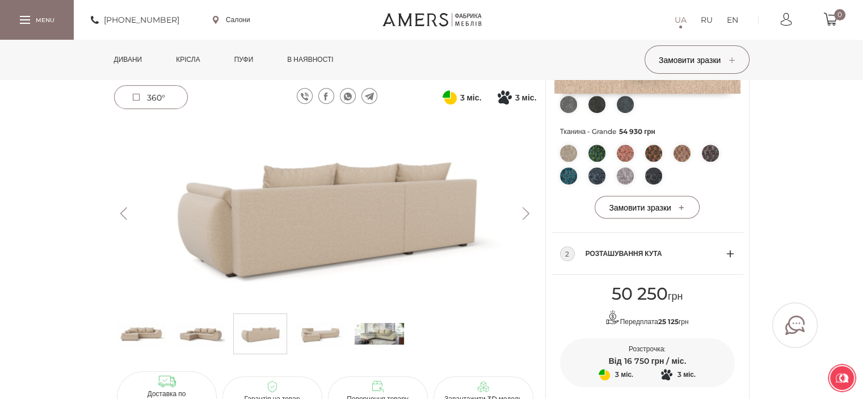
click at [213, 338] on img at bounding box center [200, 334] width 49 height 34
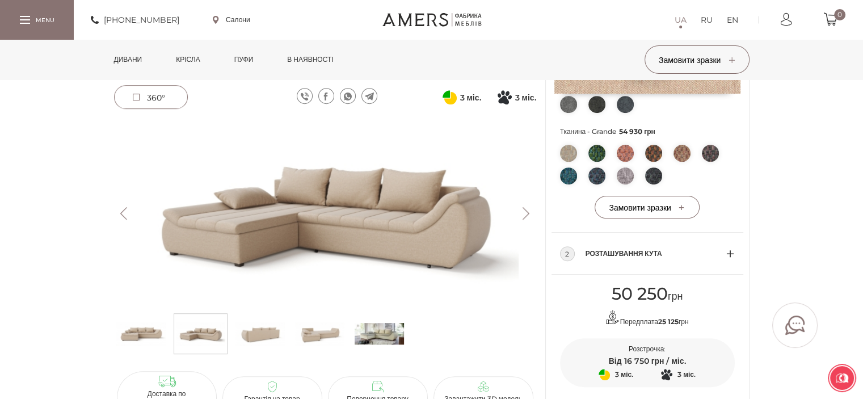
click at [152, 337] on img at bounding box center [140, 334] width 49 height 34
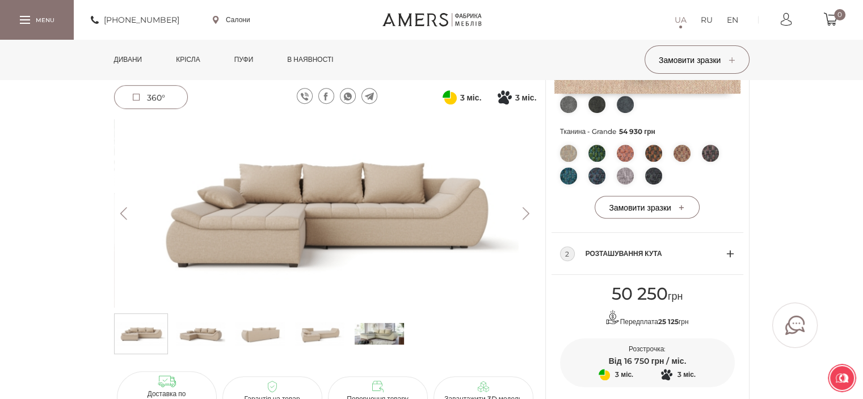
click at [363, 329] on img at bounding box center [379, 334] width 49 height 34
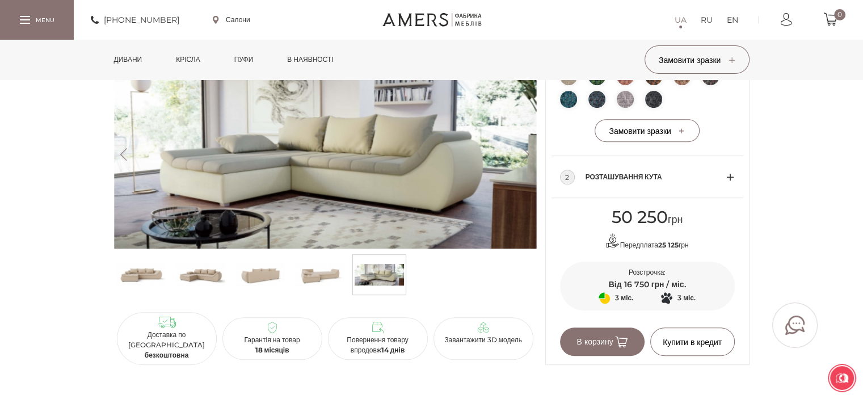
scroll to position [624, 0]
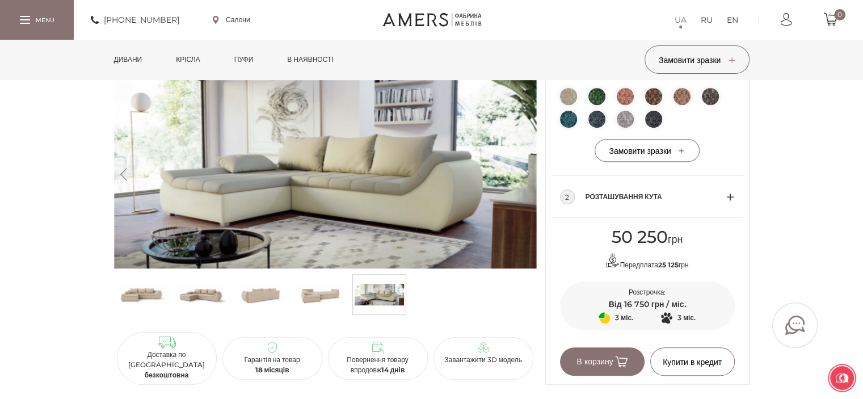
drag, startPoint x: 244, startPoint y: 301, endPoint x: 234, endPoint y: 303, distance: 10.4
click at [243, 301] on img at bounding box center [260, 295] width 49 height 34
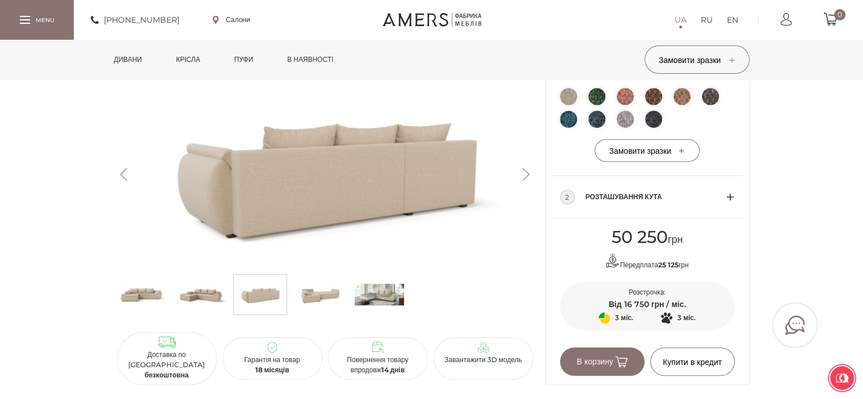
click at [200, 305] on img at bounding box center [200, 295] width 49 height 34
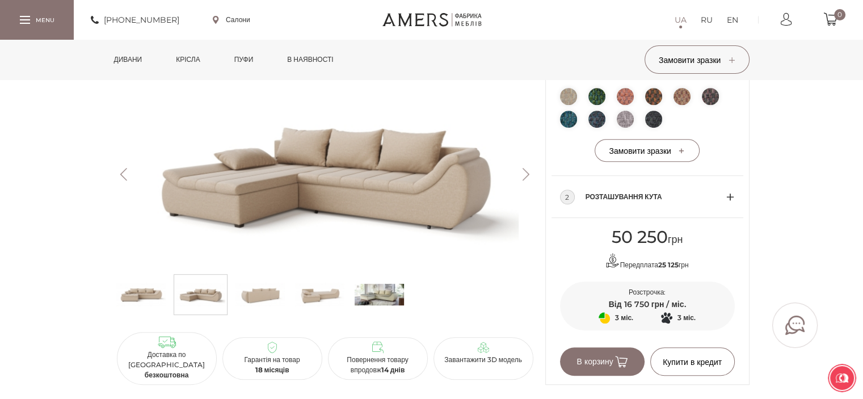
click at [162, 306] on img at bounding box center [140, 295] width 49 height 34
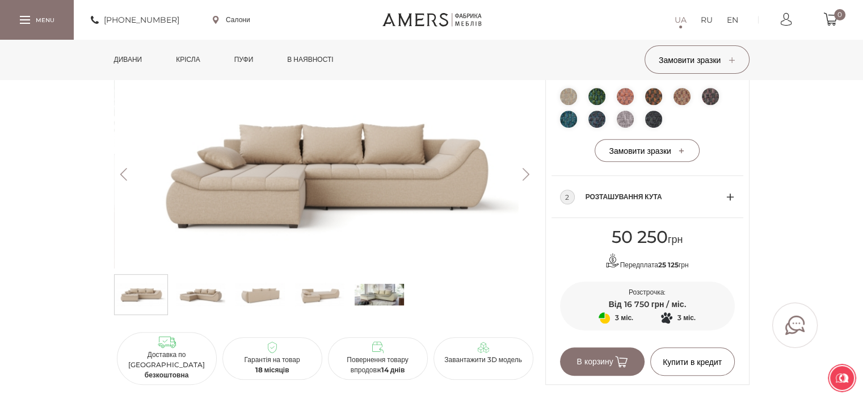
click at [371, 310] on img at bounding box center [379, 295] width 49 height 34
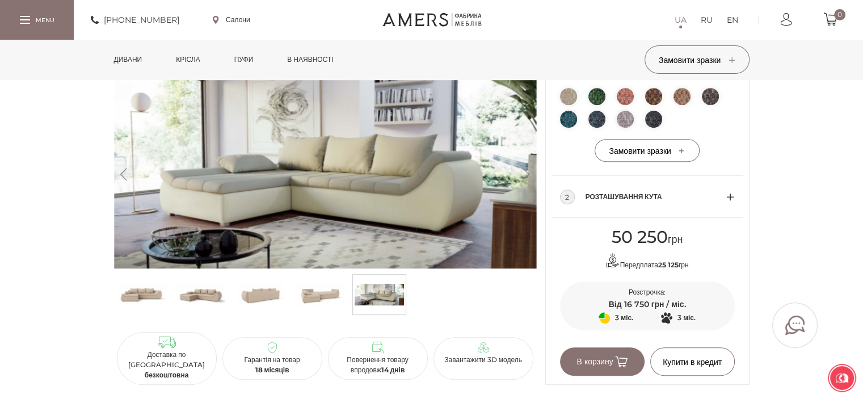
click at [324, 310] on img at bounding box center [319, 295] width 49 height 34
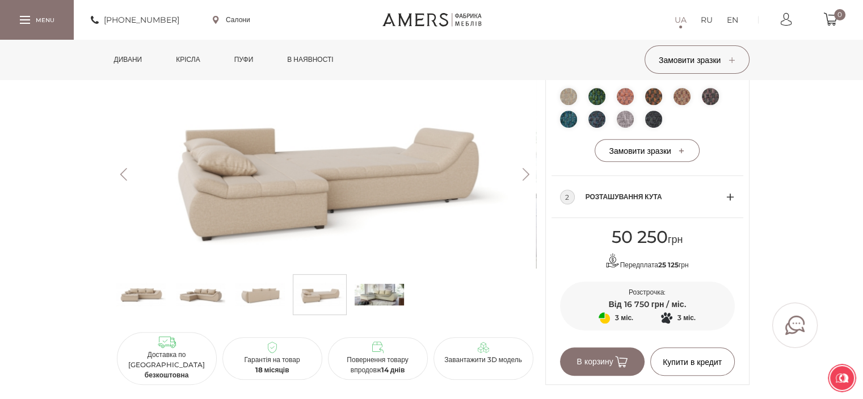
click at [376, 310] on img at bounding box center [379, 295] width 49 height 34
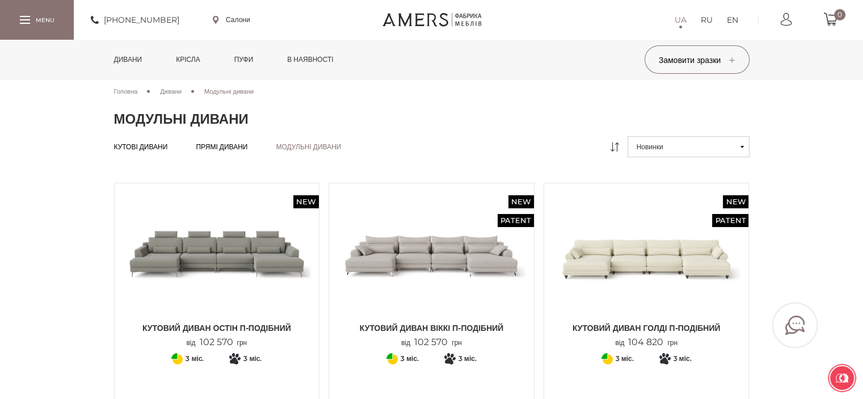
click at [134, 62] on link "Дивани" at bounding box center [128, 60] width 45 height 40
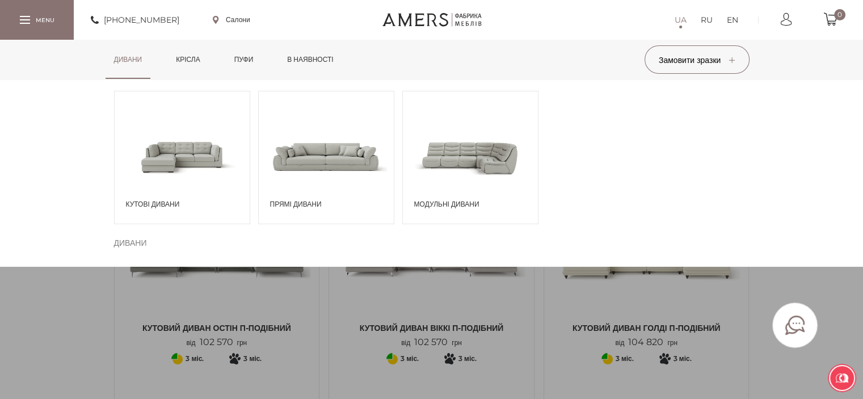
click at [196, 63] on link "Крісла" at bounding box center [187, 60] width 41 height 40
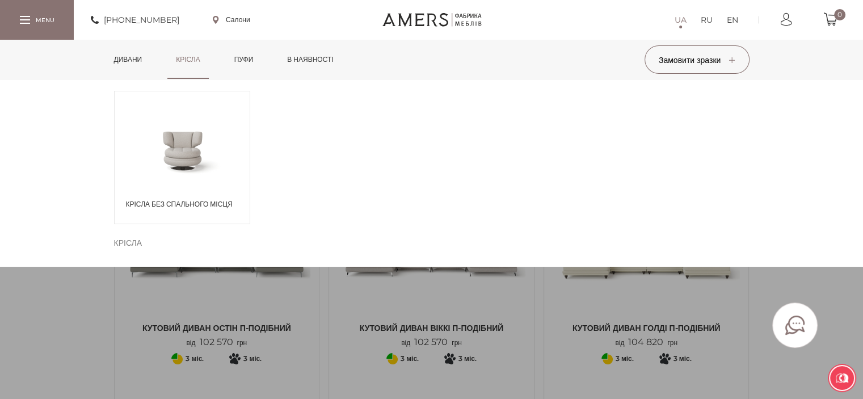
click at [254, 62] on link "Пуфи" at bounding box center [244, 60] width 36 height 40
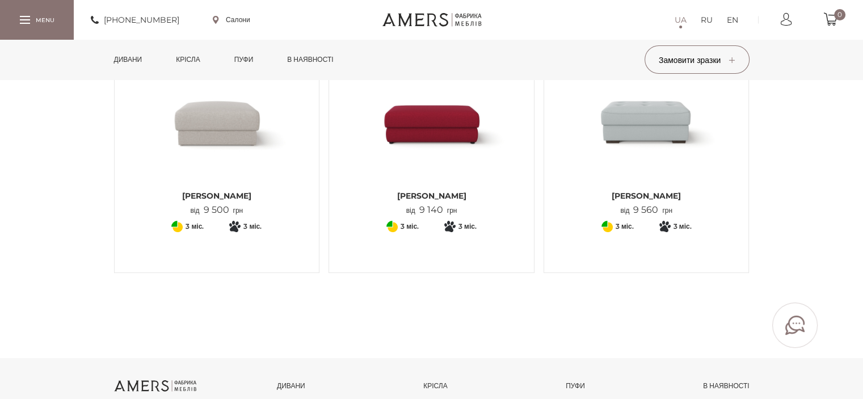
scroll to position [31, 0]
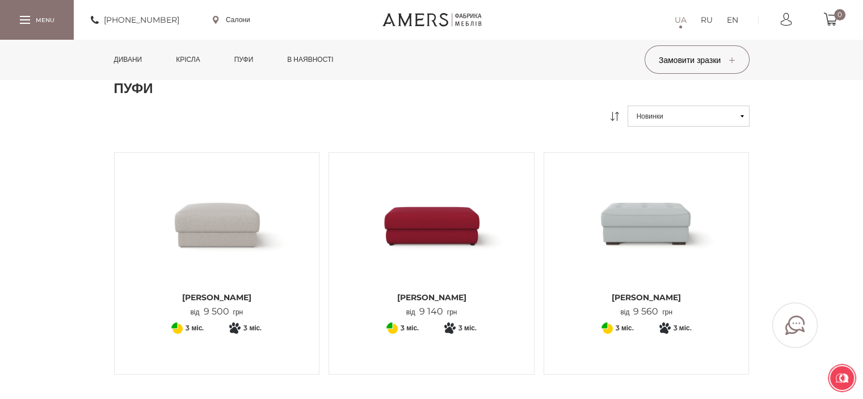
click at [319, 53] on link "в наявності" at bounding box center [310, 60] width 63 height 40
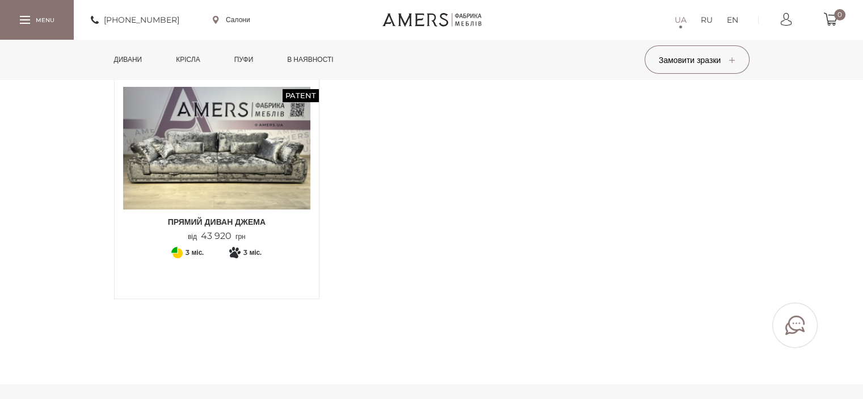
scroll to position [114, 0]
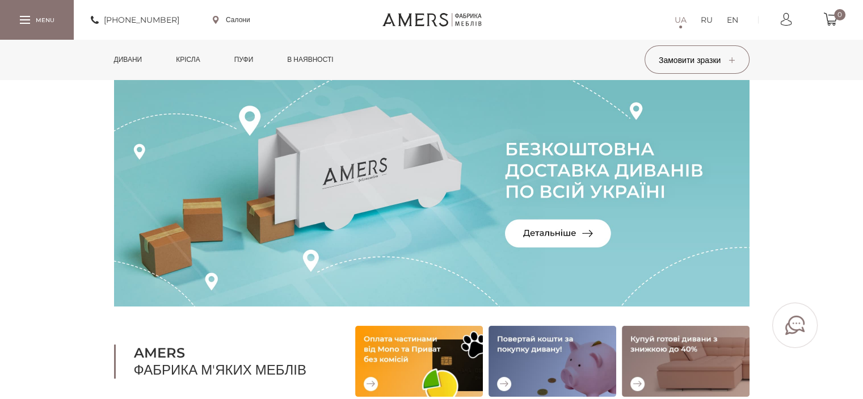
click at [243, 18] on link "Салони" at bounding box center [231, 20] width 37 height 10
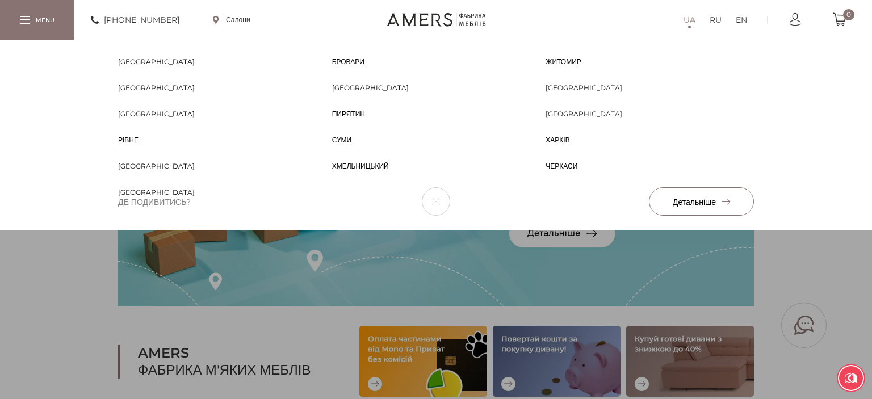
click at [358, 67] on span "Бровари" at bounding box center [348, 72] width 32 height 10
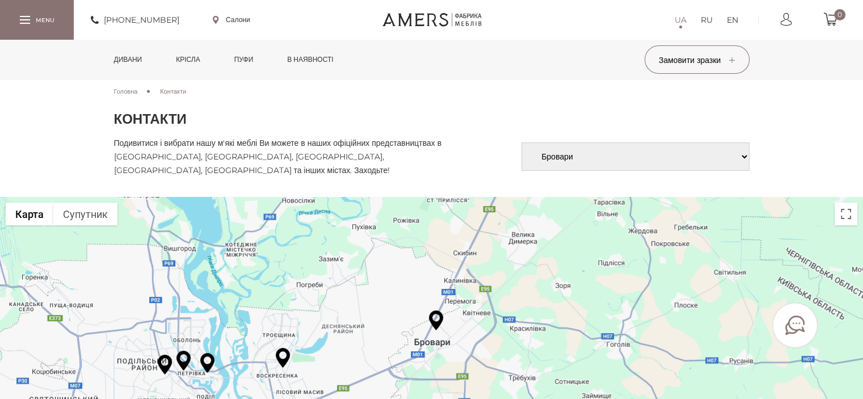
click at [436, 326] on img at bounding box center [436, 320] width 14 height 20
